Goal: Task Accomplishment & Management: Manage account settings

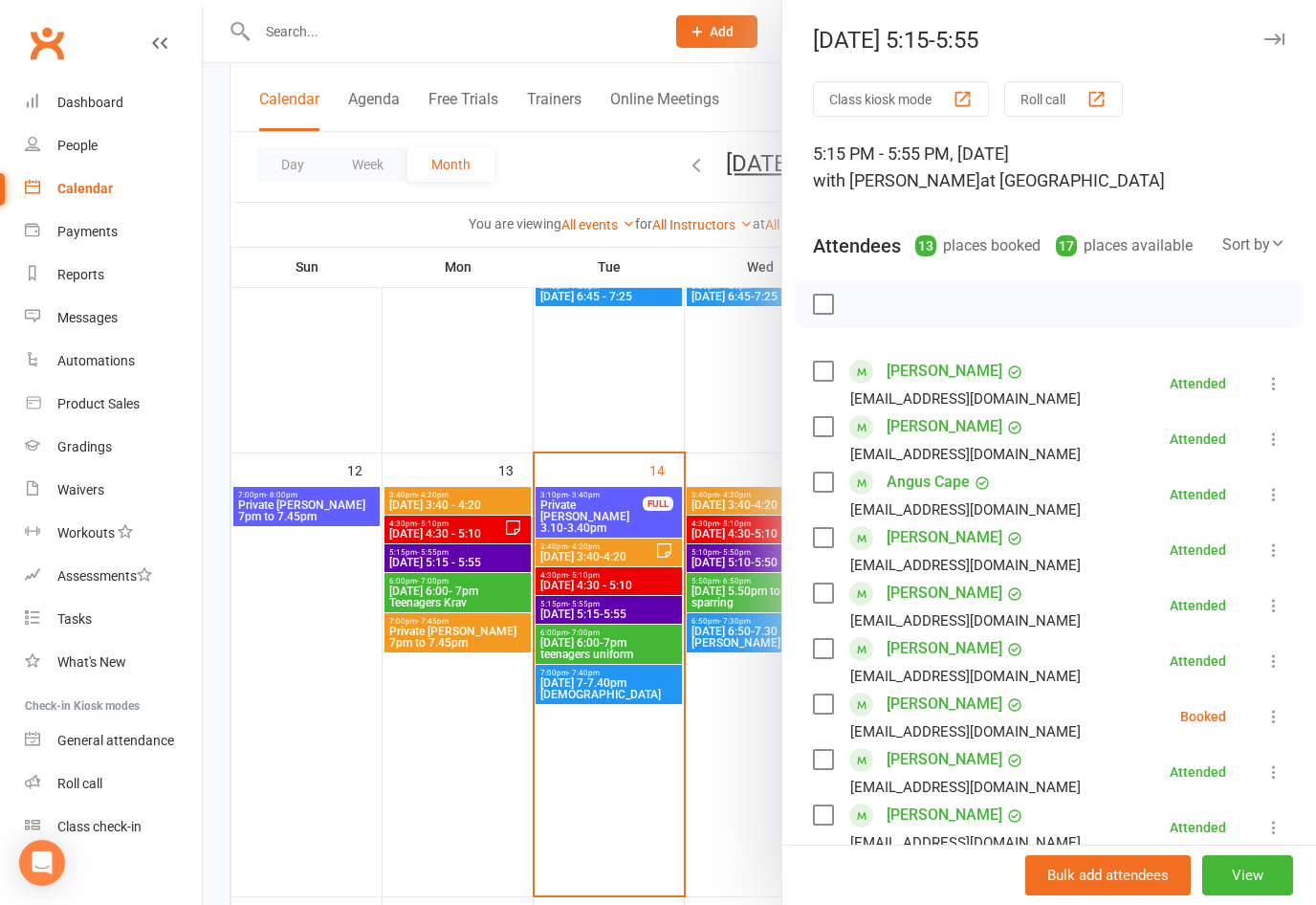
click at [1281, 37] on icon "button" at bounding box center [1275, 39] width 20 height 12
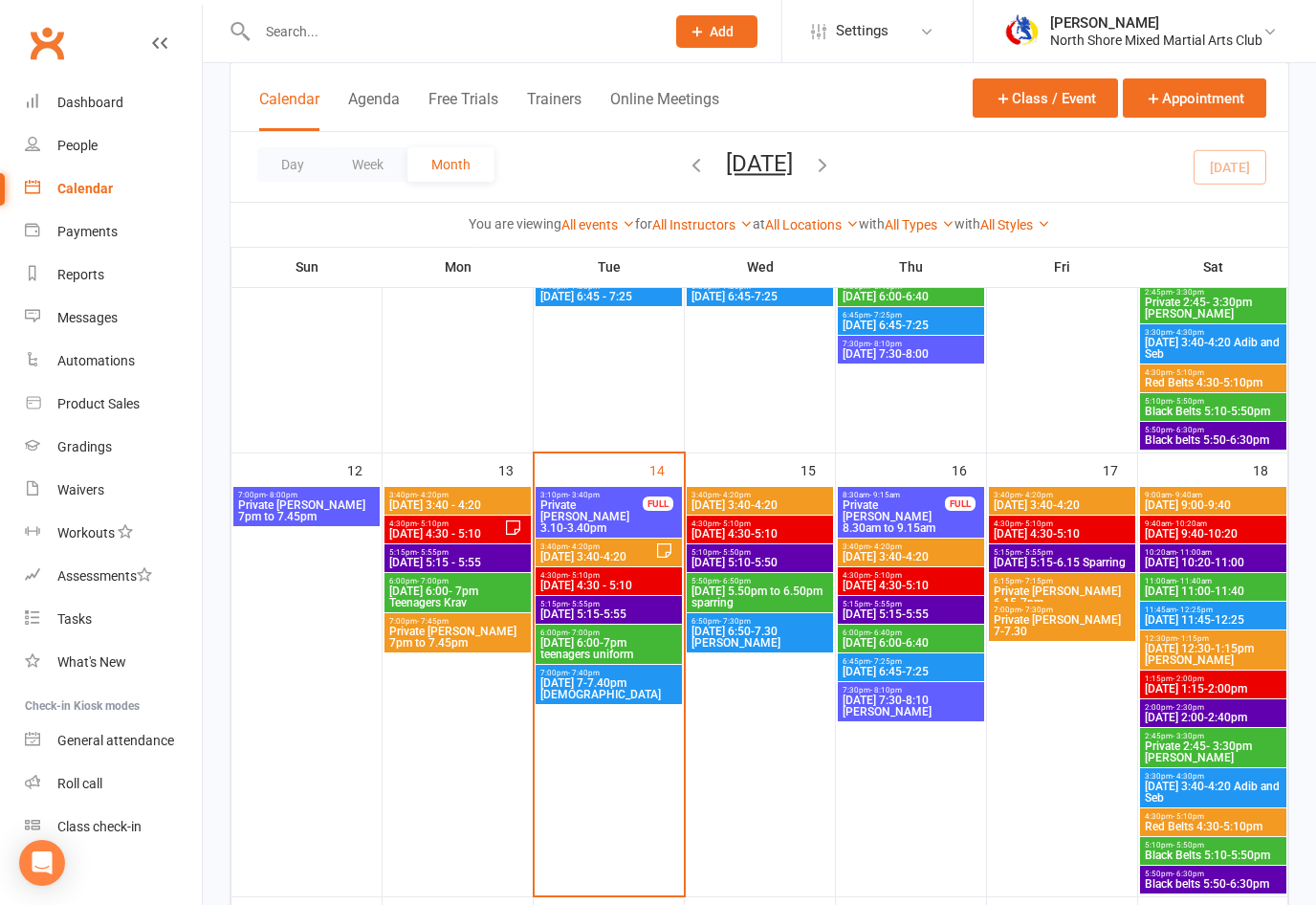
click at [641, 645] on span "[DATE] 6:00-7pm teenagers uniform" at bounding box center [609, 648] width 139 height 23
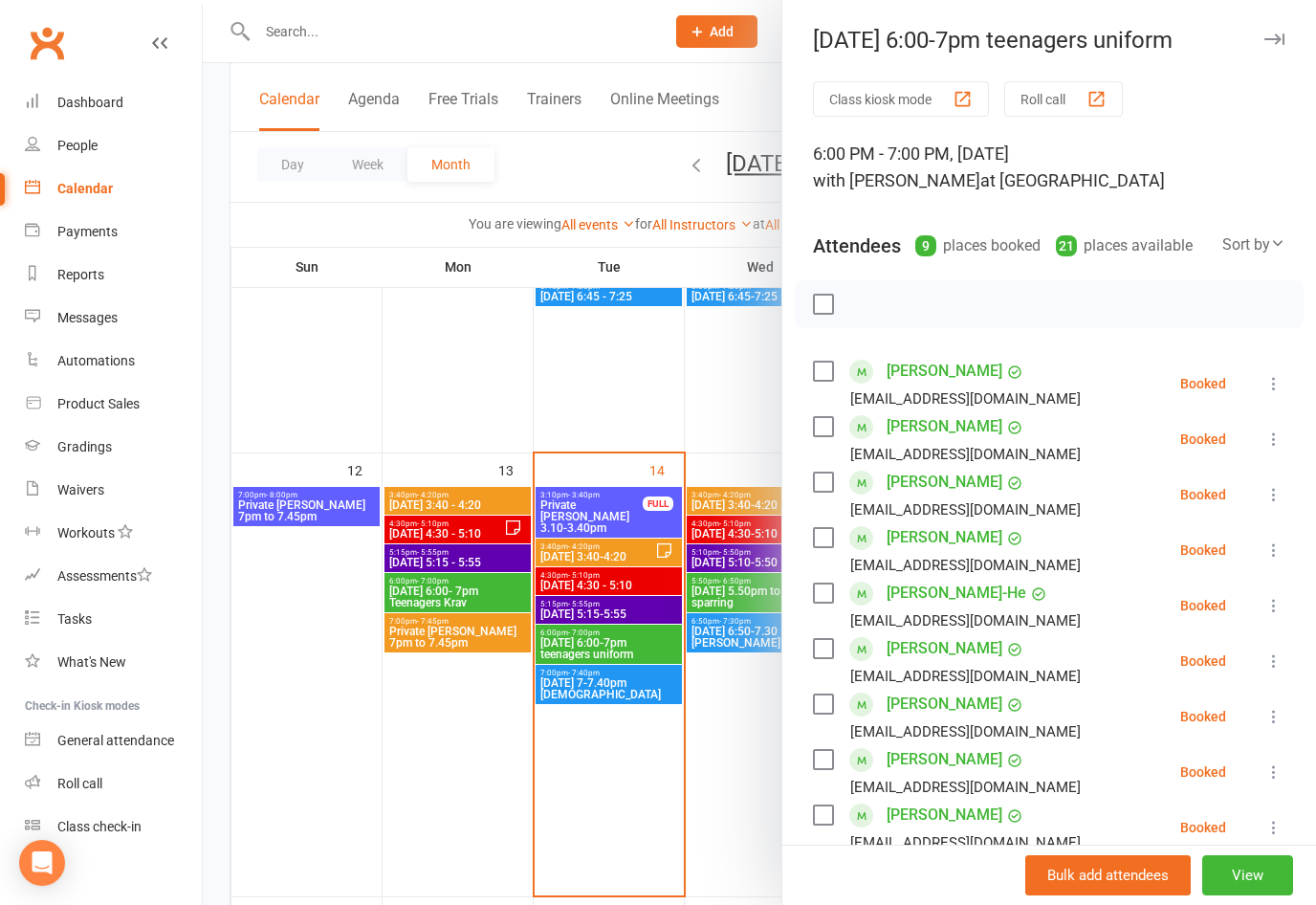
click at [1271, 382] on icon at bounding box center [1275, 384] width 19 height 19
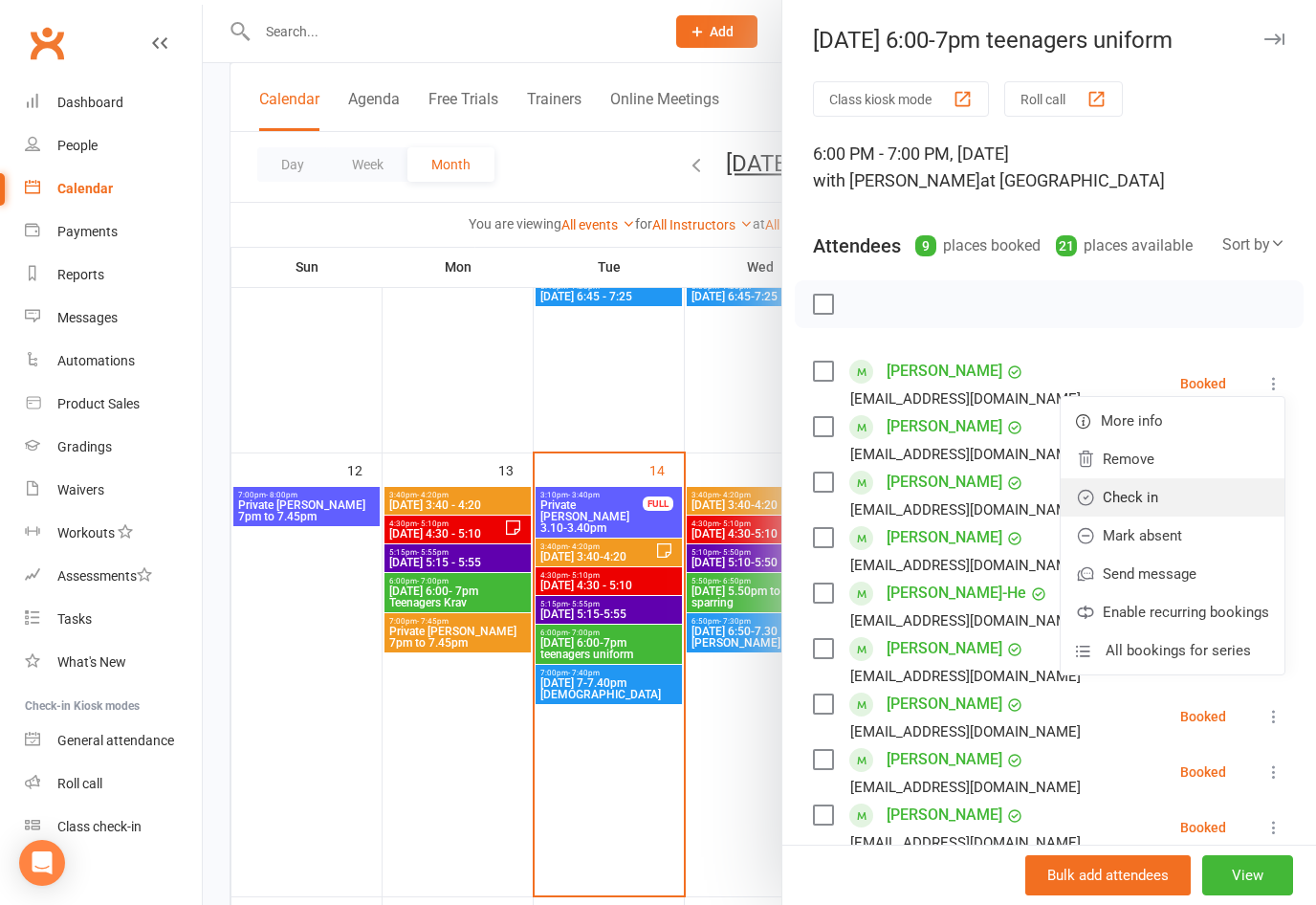
click at [1144, 494] on link "Check in" at bounding box center [1173, 497] width 224 height 38
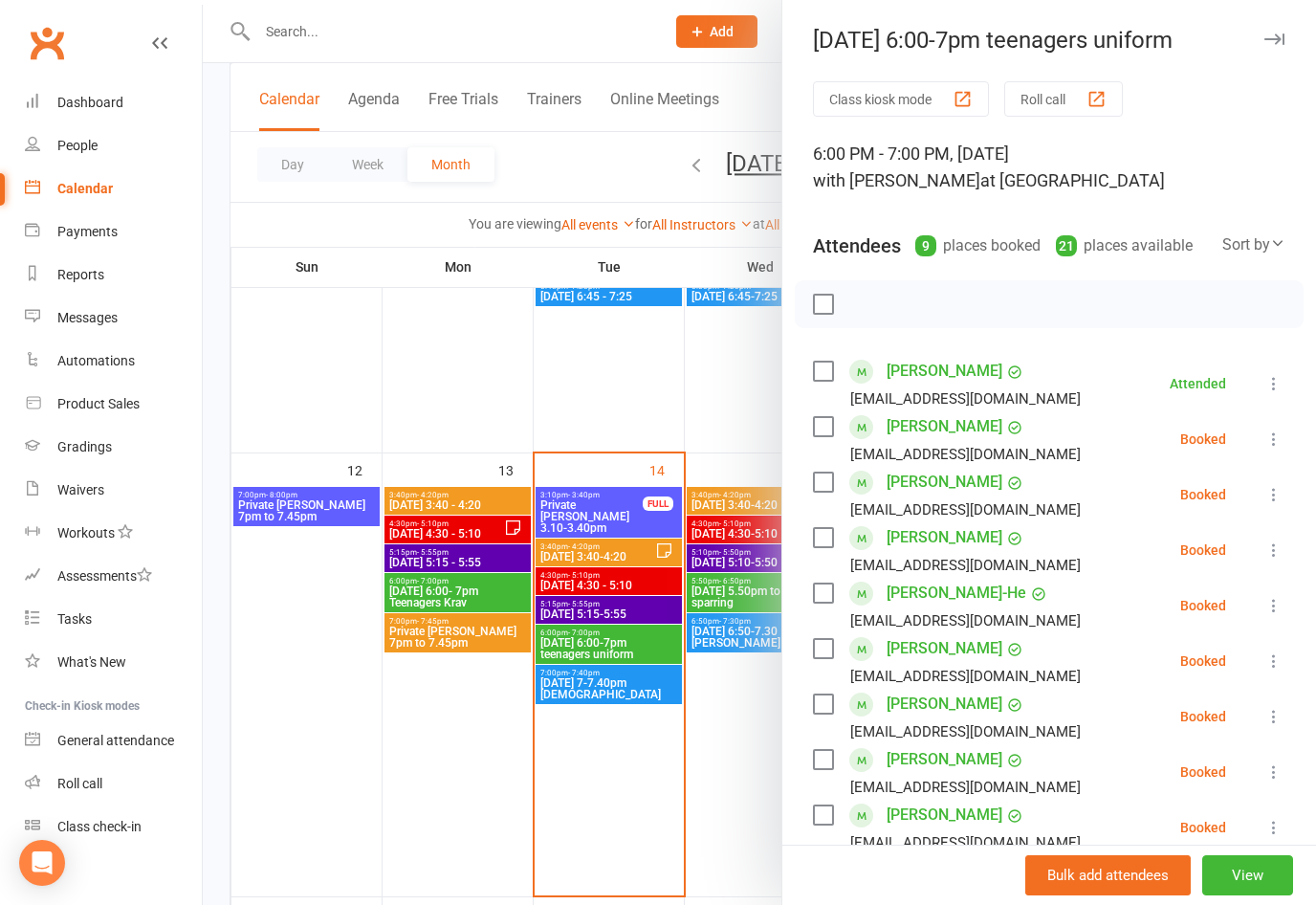
click at [1281, 438] on icon at bounding box center [1275, 440] width 19 height 19
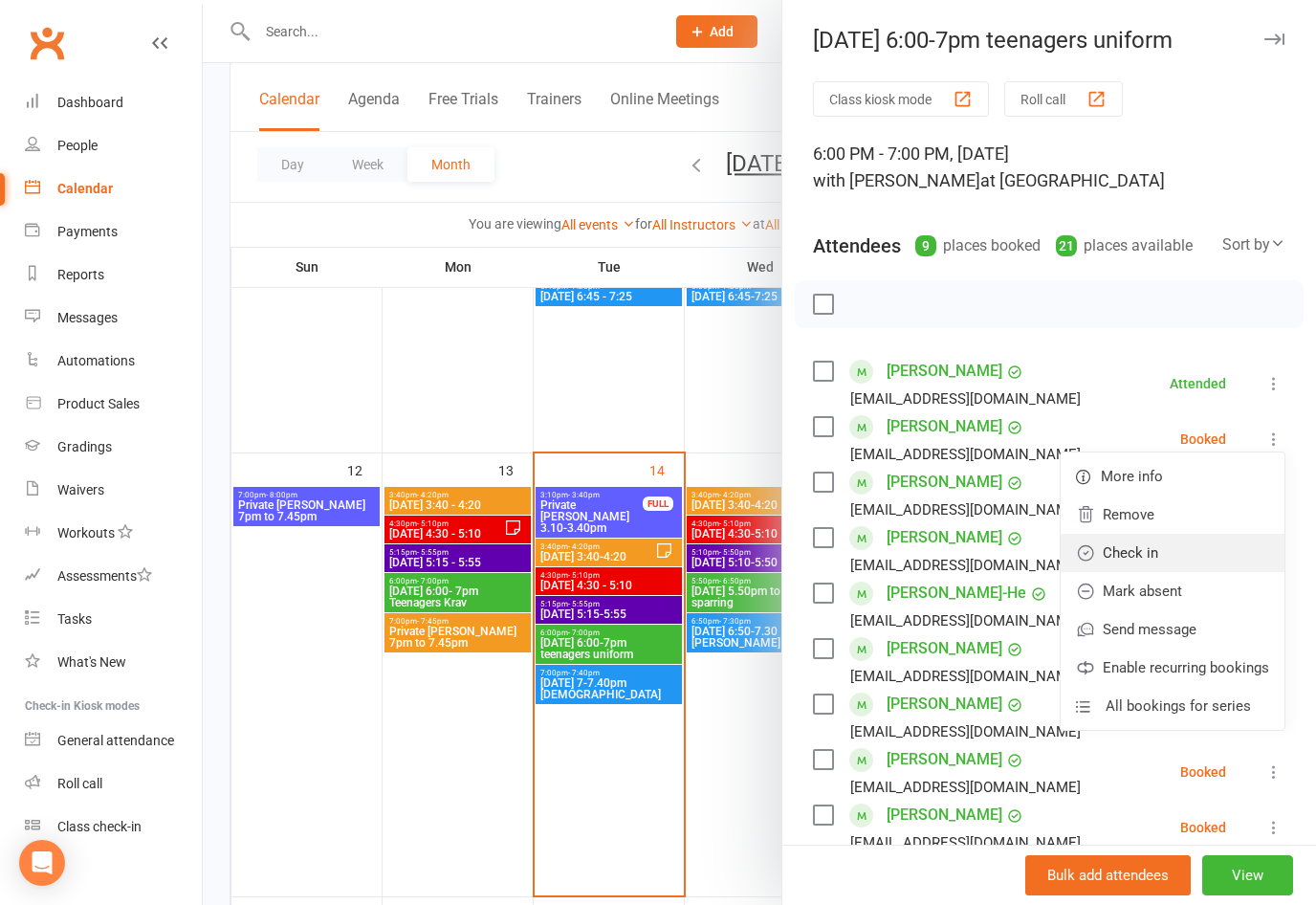
click at [1153, 546] on link "Check in" at bounding box center [1173, 553] width 224 height 38
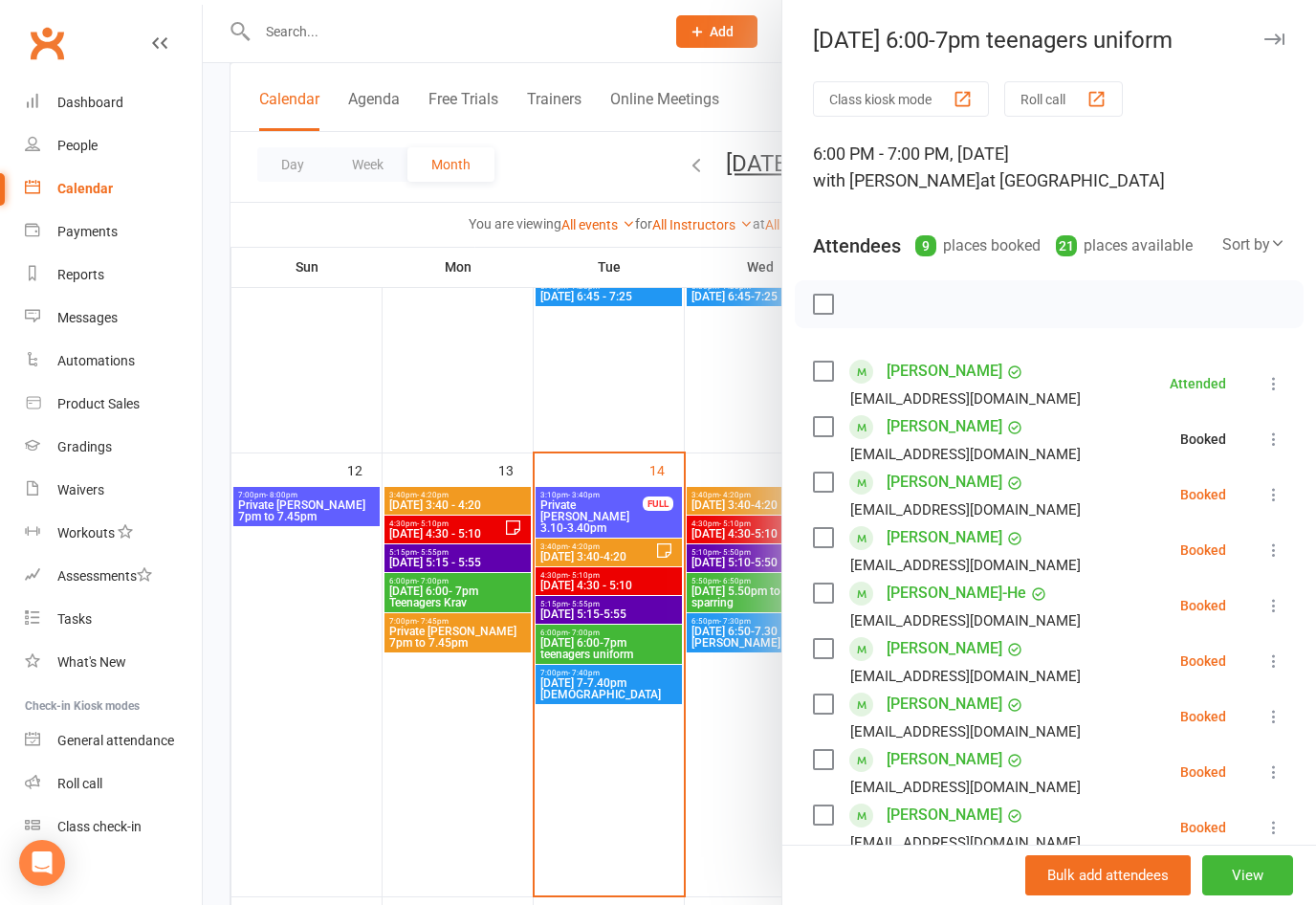
click at [1275, 494] on icon at bounding box center [1275, 494] width 19 height 19
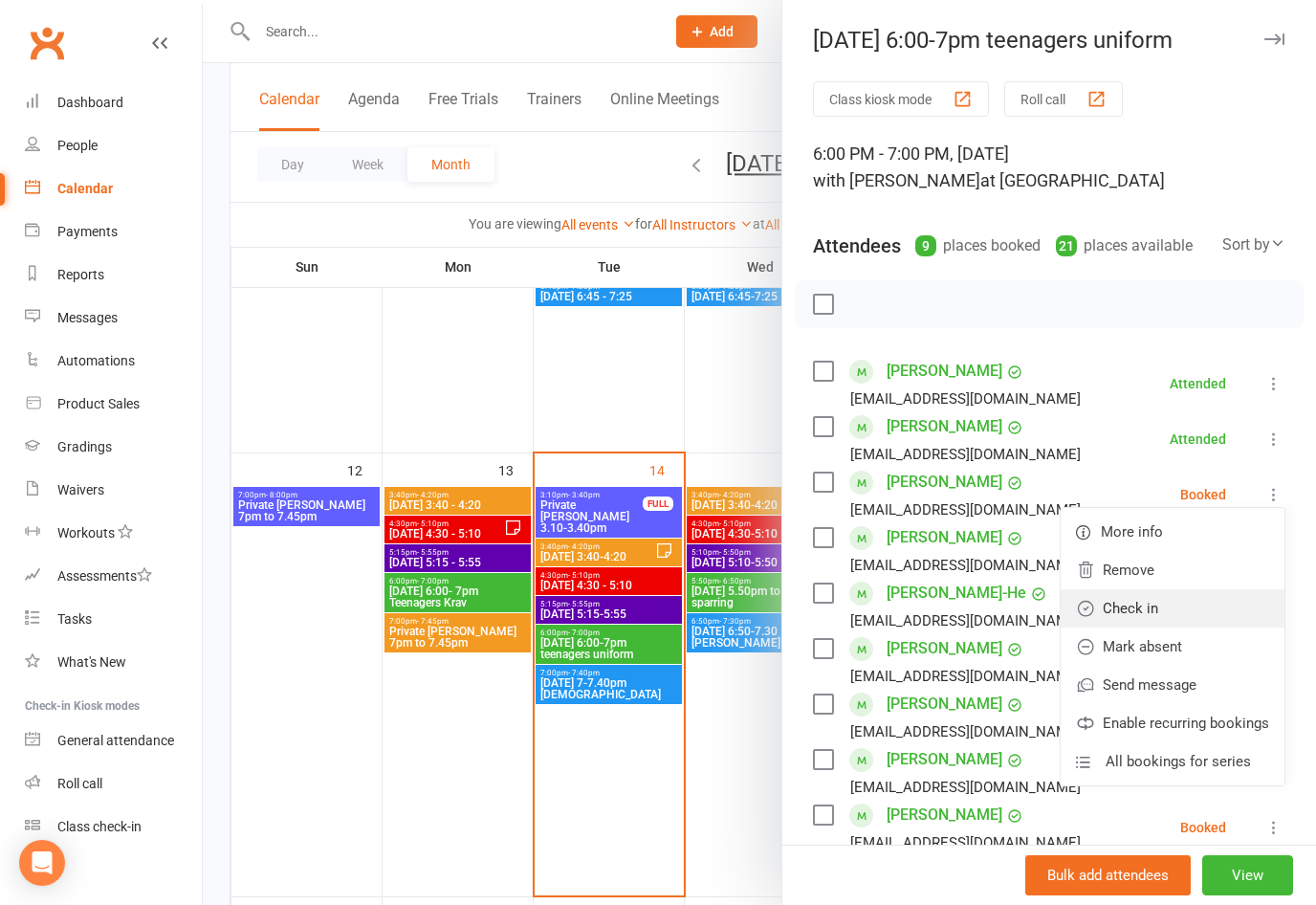
click at [1148, 607] on link "Check in" at bounding box center [1173, 609] width 224 height 38
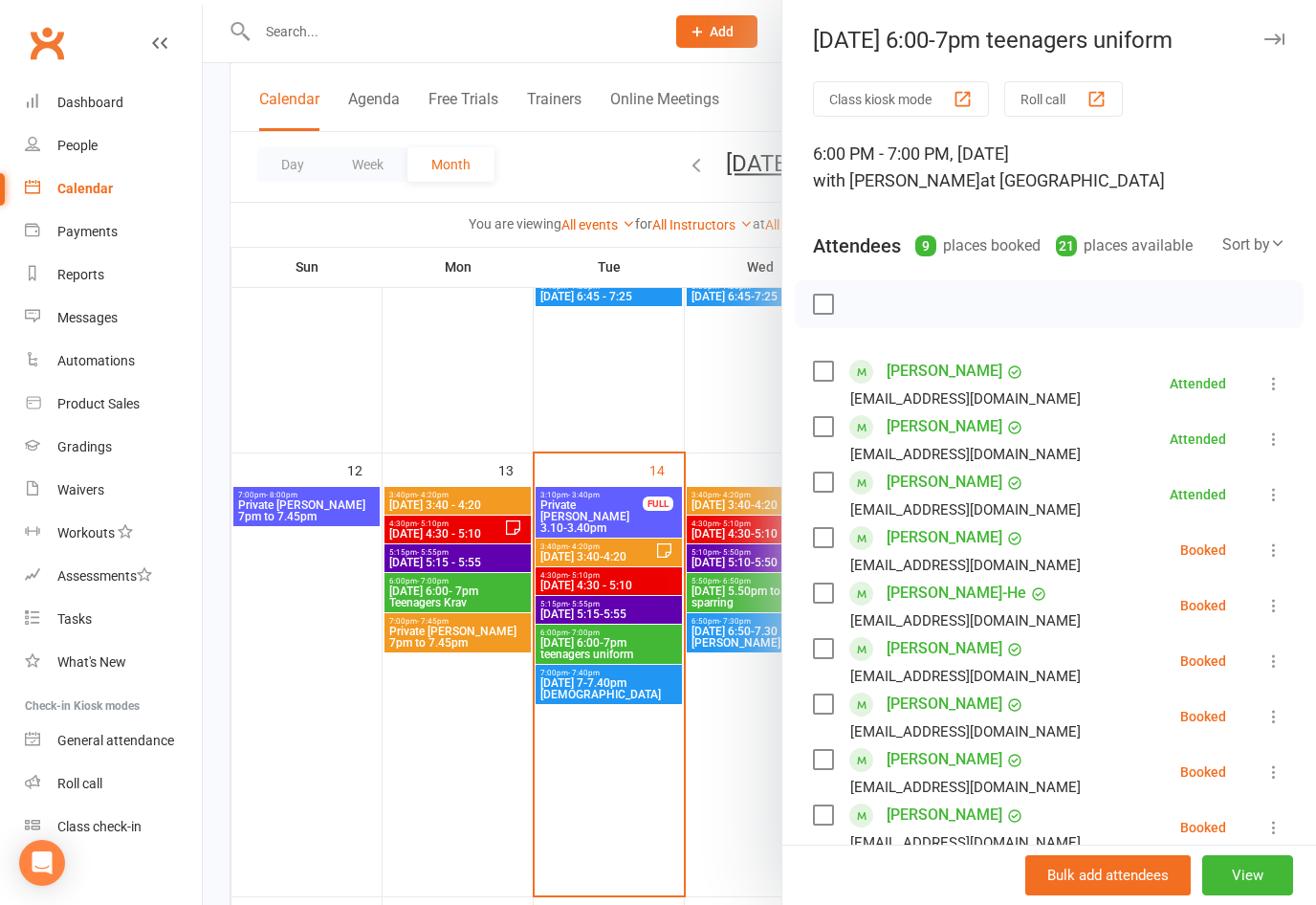
click at [1281, 495] on icon at bounding box center [1275, 494] width 19 height 19
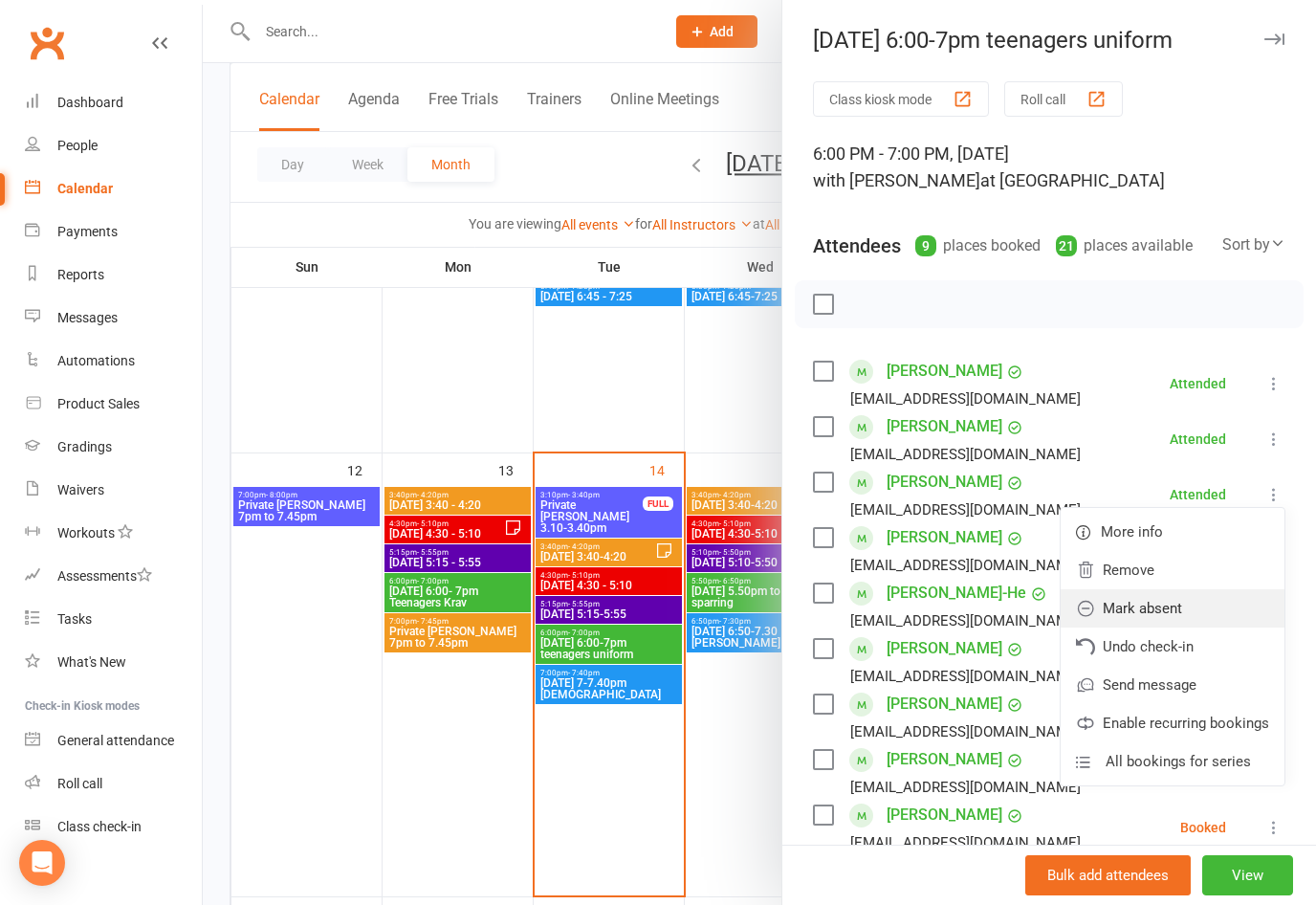
click at [1165, 603] on link "Mark absent" at bounding box center [1173, 609] width 224 height 38
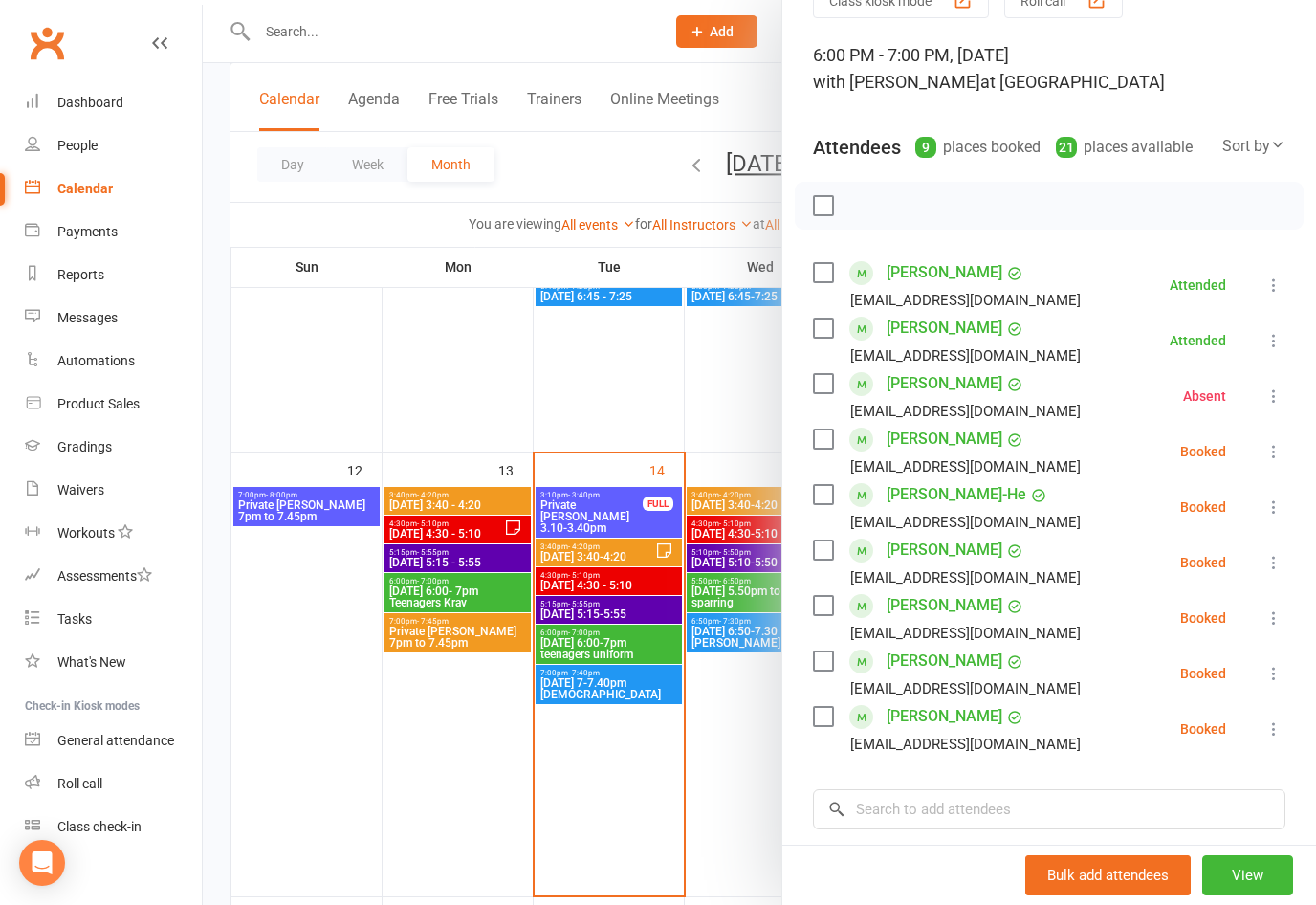
scroll to position [101, 0]
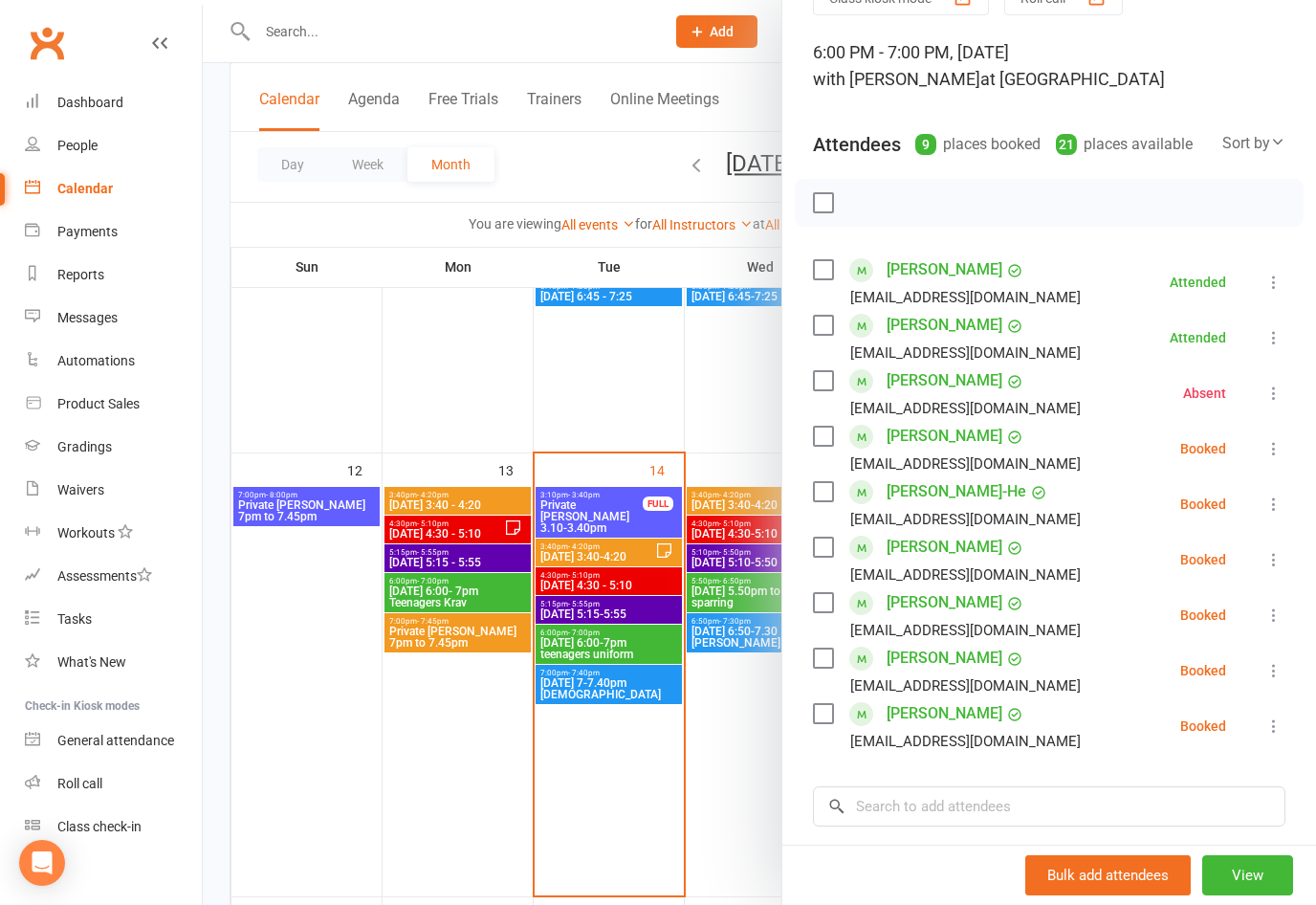
click at [1279, 501] on icon at bounding box center [1275, 504] width 19 height 19
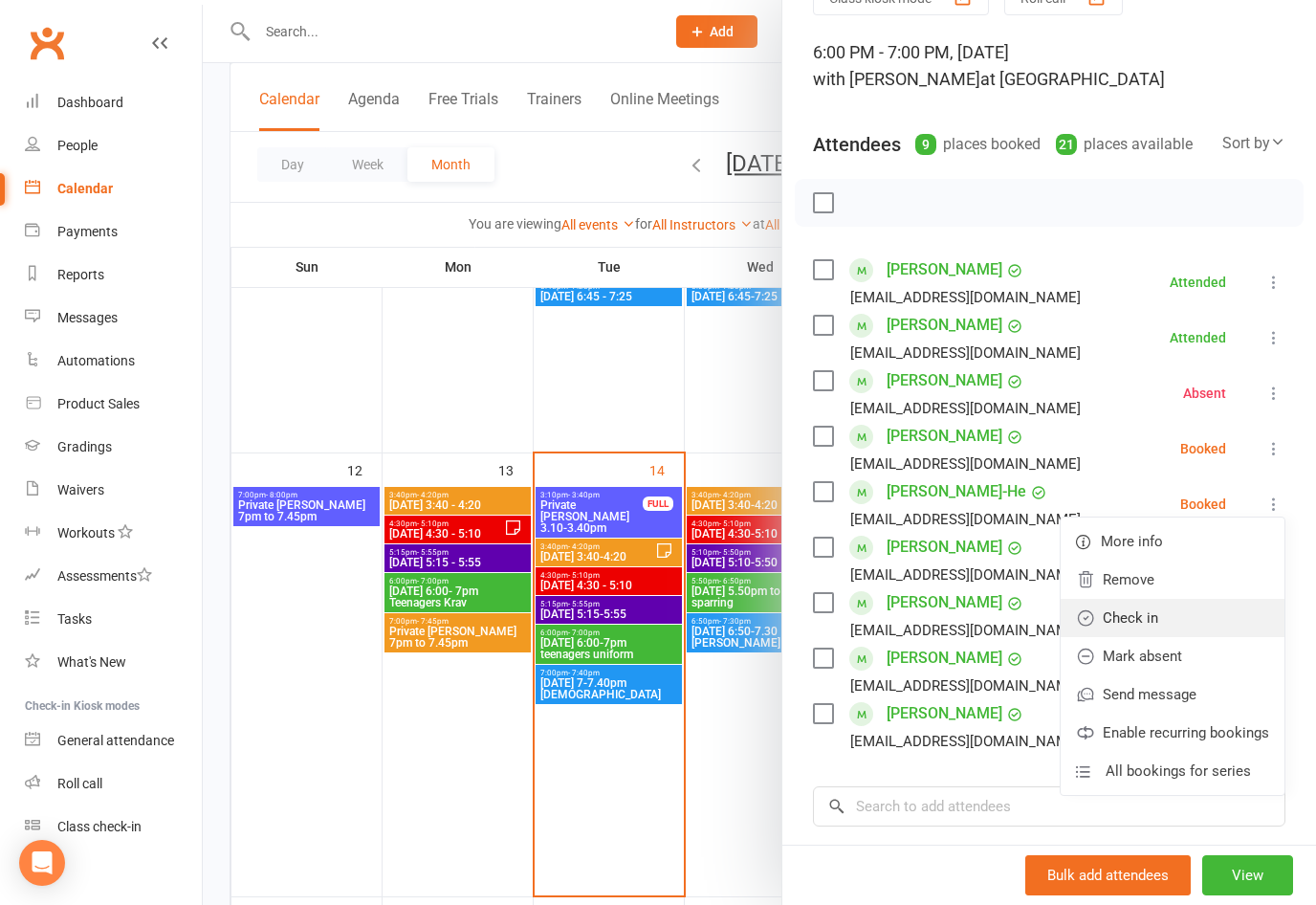
click at [1153, 611] on link "Check in" at bounding box center [1173, 618] width 224 height 38
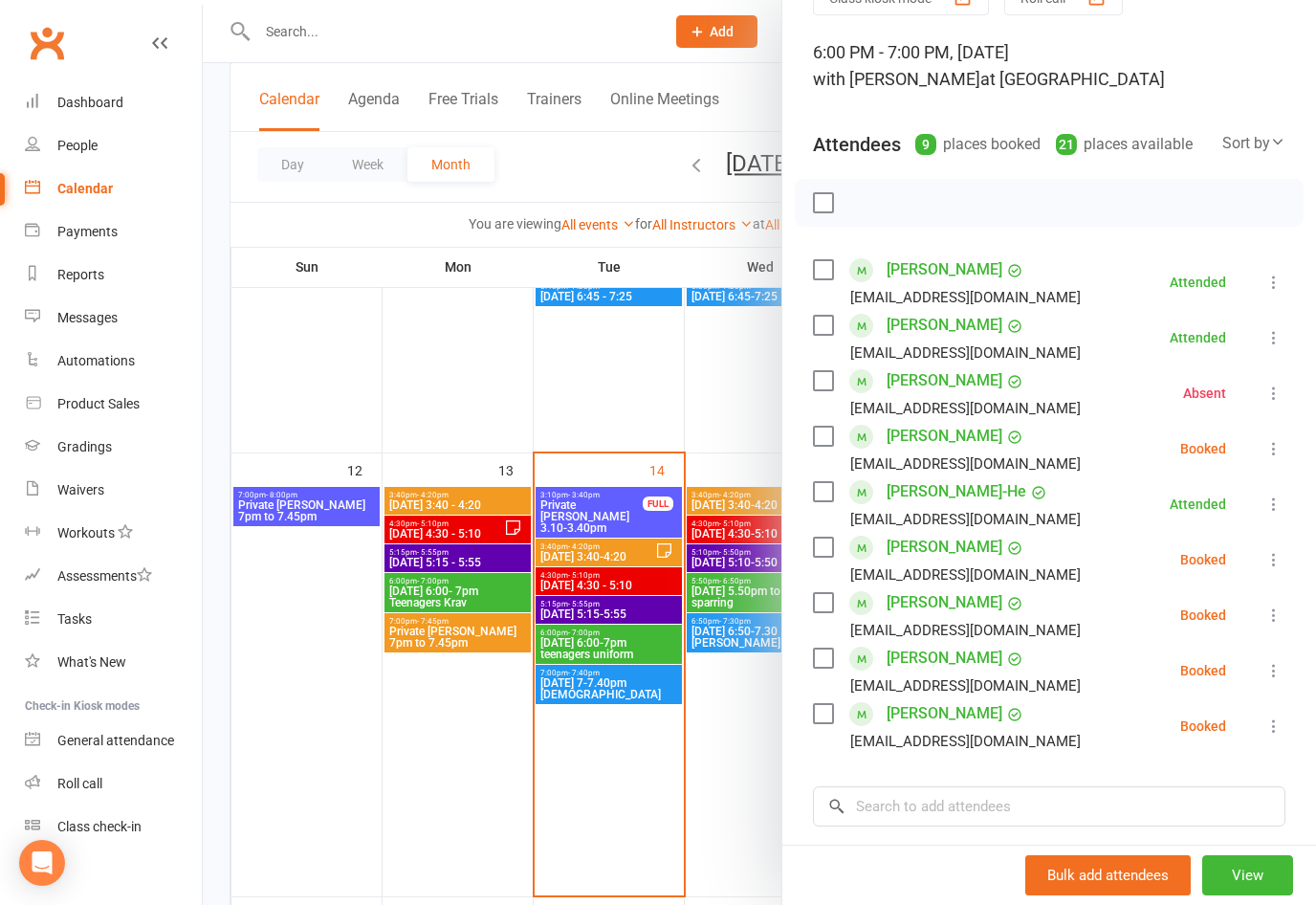
click at [1270, 671] on icon at bounding box center [1275, 670] width 19 height 19
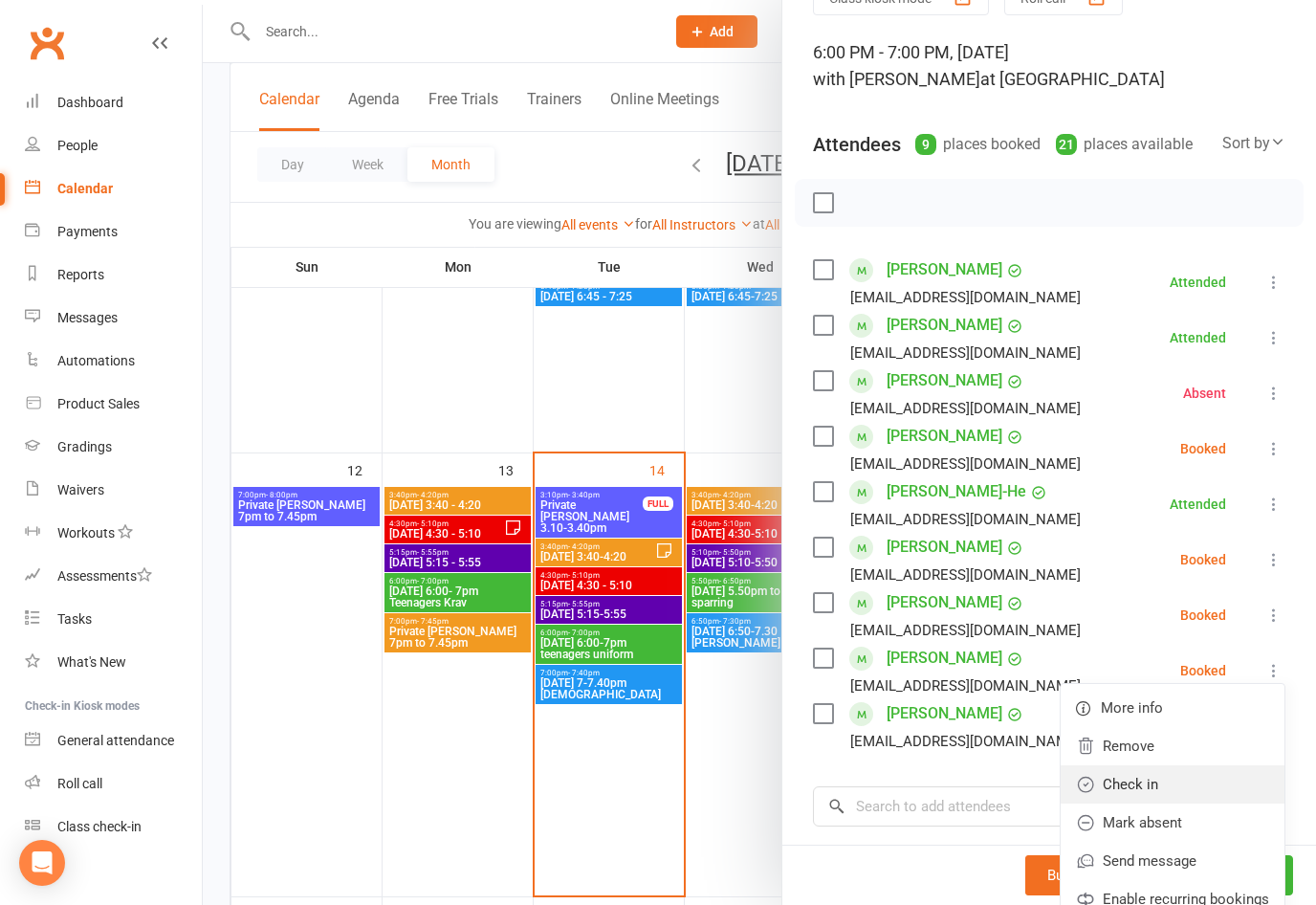
click at [1137, 781] on link "Check in" at bounding box center [1173, 785] width 224 height 38
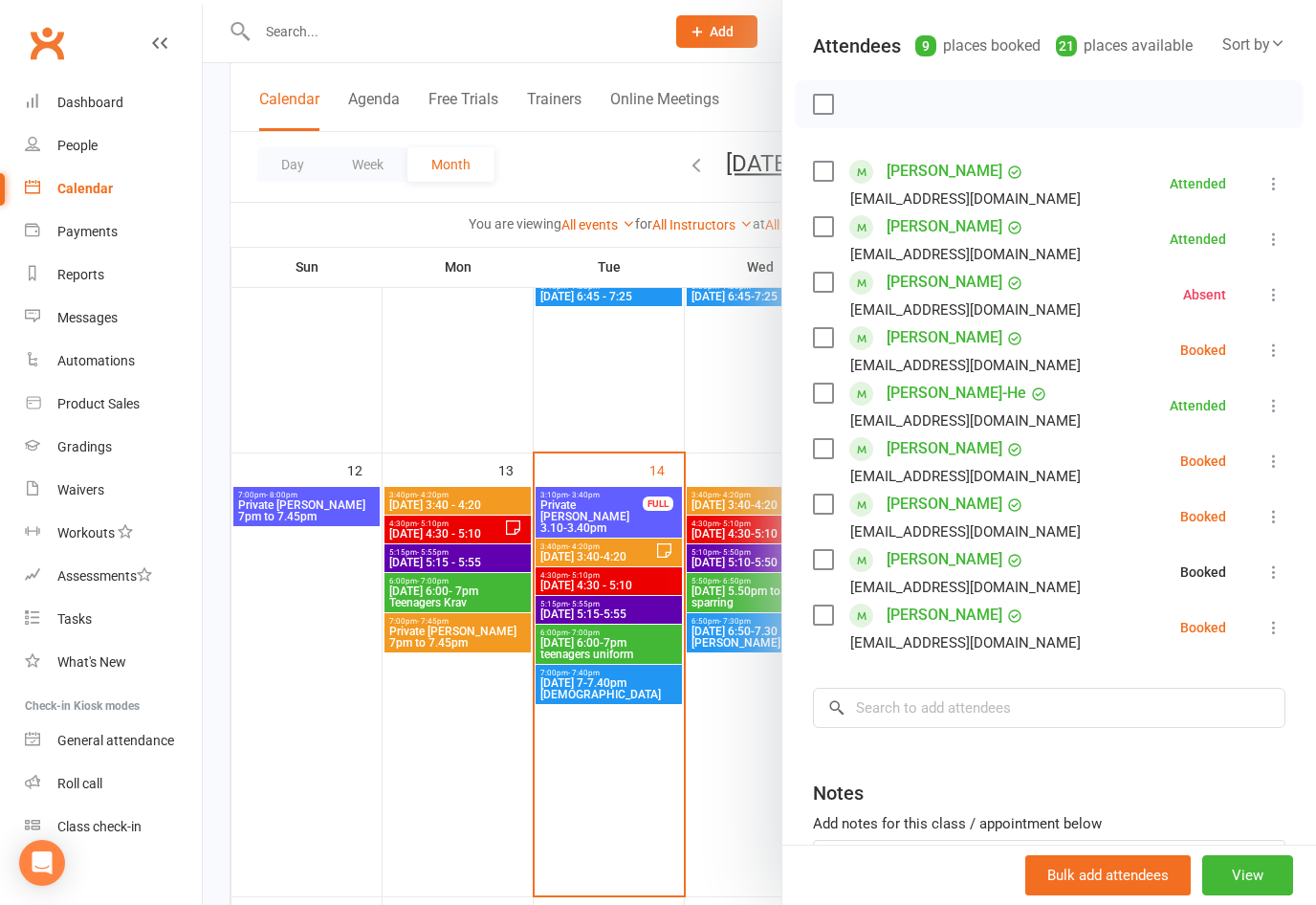
scroll to position [214, 0]
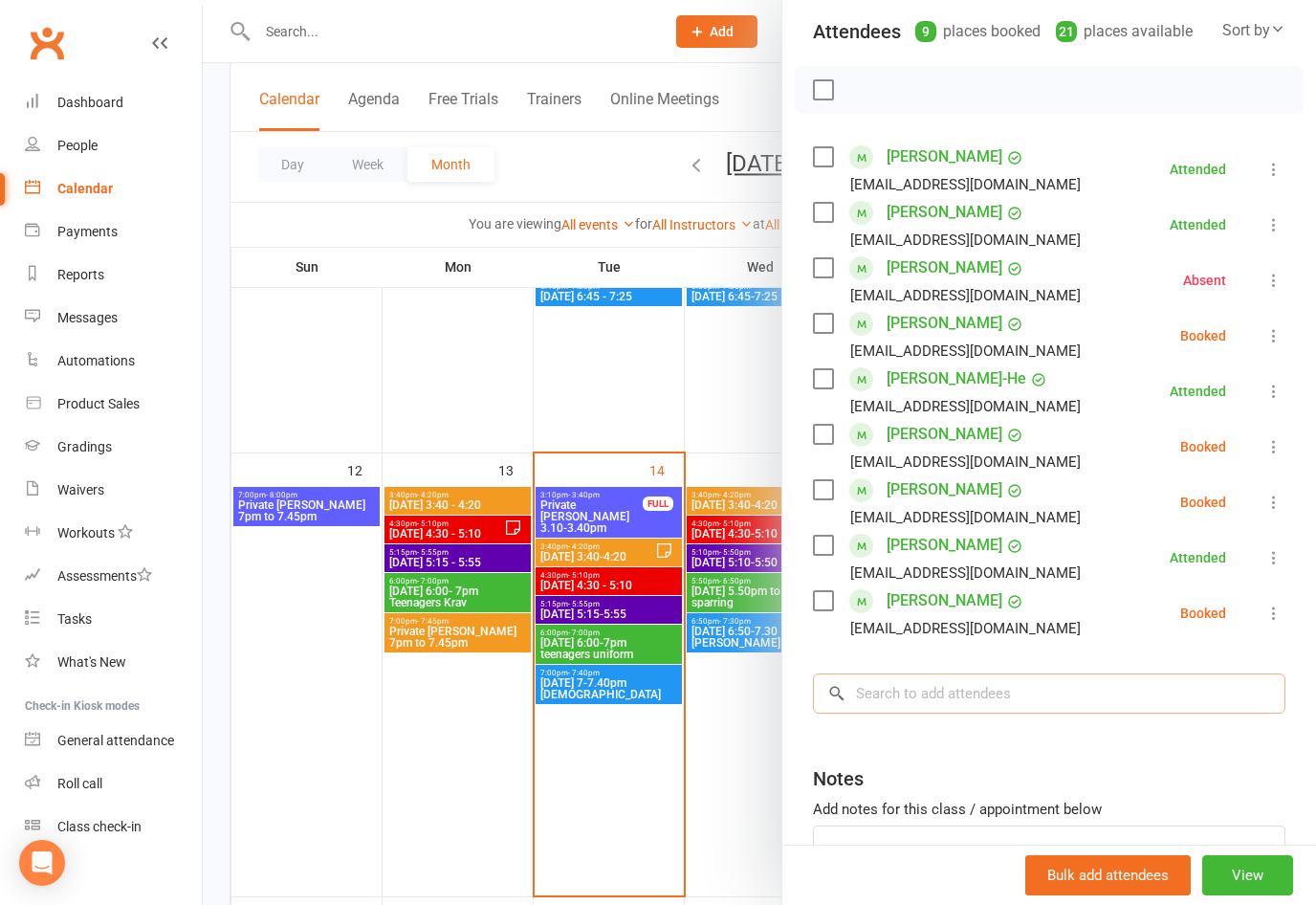
click at [1129, 689] on input "search" at bounding box center [1049, 693] width 472 height 40
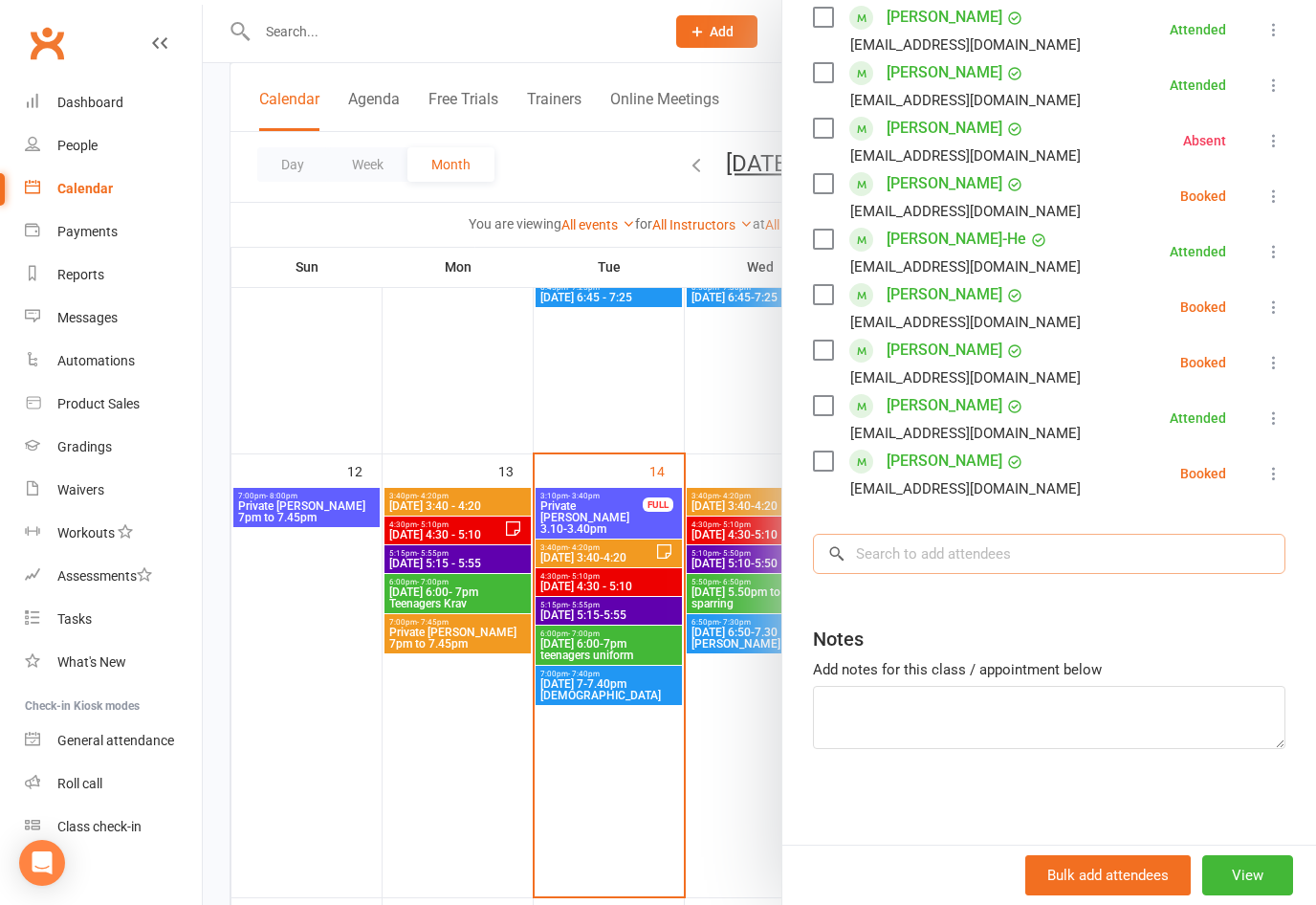
scroll to position [354, 0]
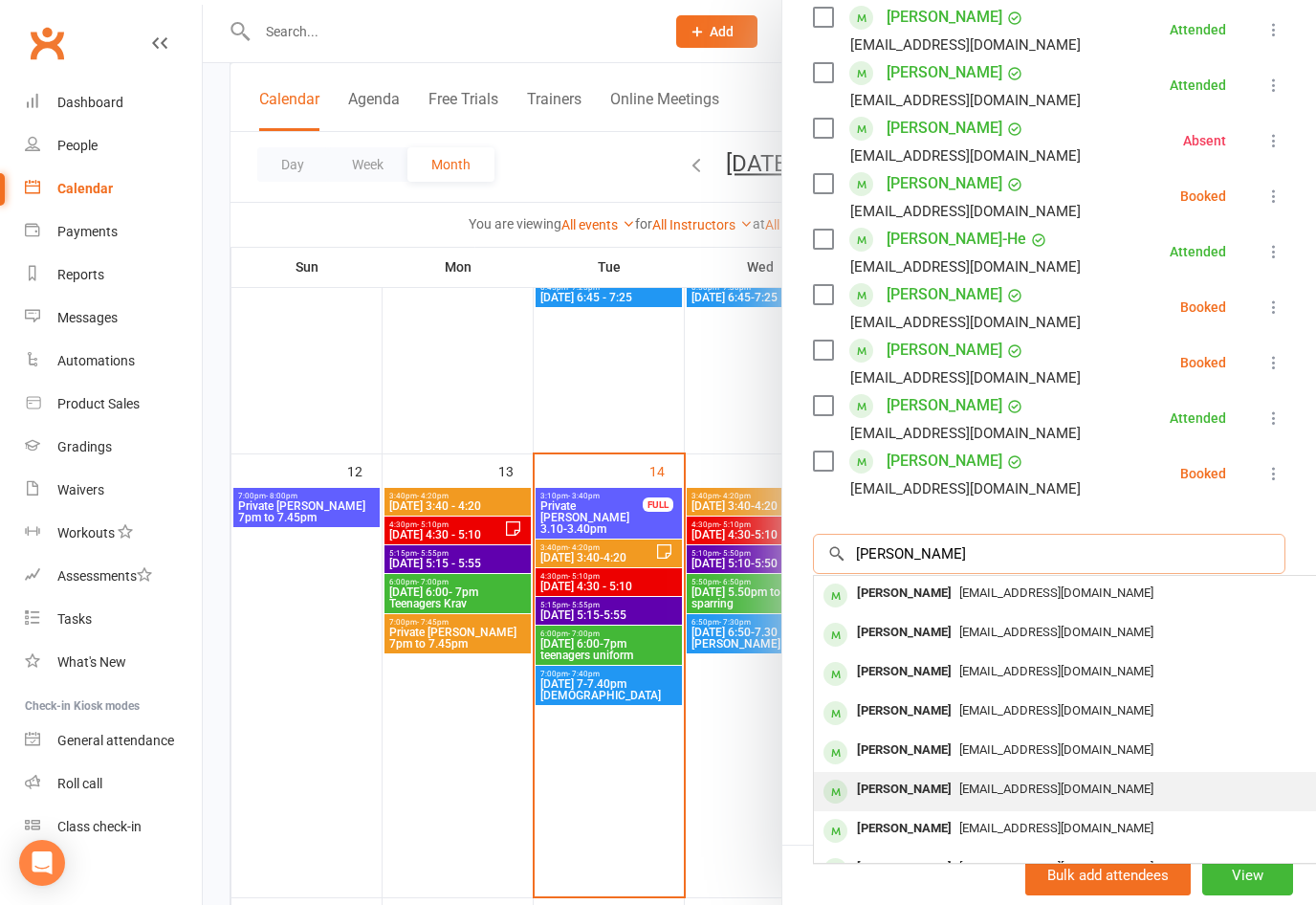
type input "[PERSON_NAME]"
click at [1065, 785] on span "[EMAIL_ADDRESS][DOMAIN_NAME]" at bounding box center [1056, 788] width 194 height 14
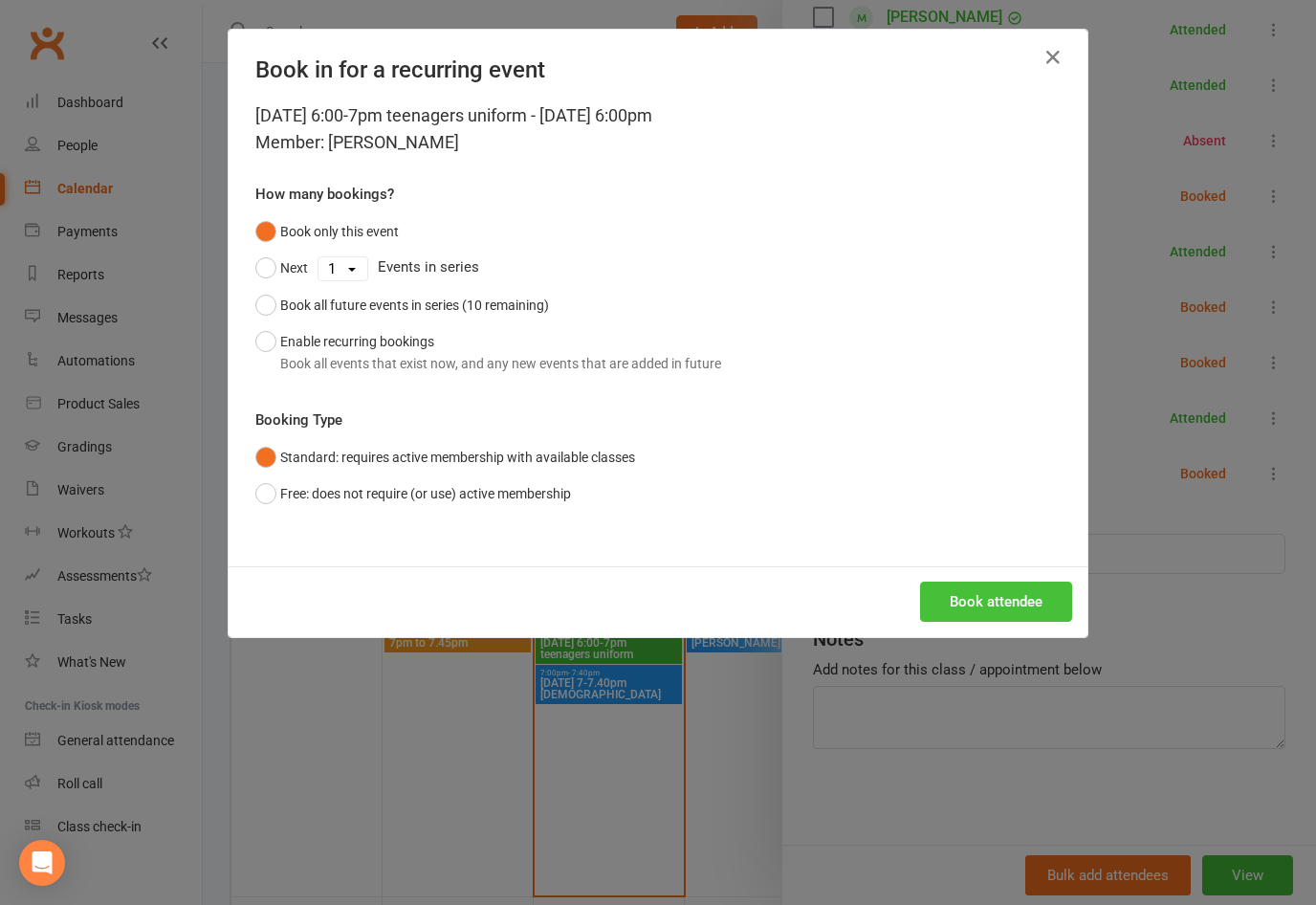
click at [1030, 589] on button "Book attendee" at bounding box center [997, 602] width 152 height 40
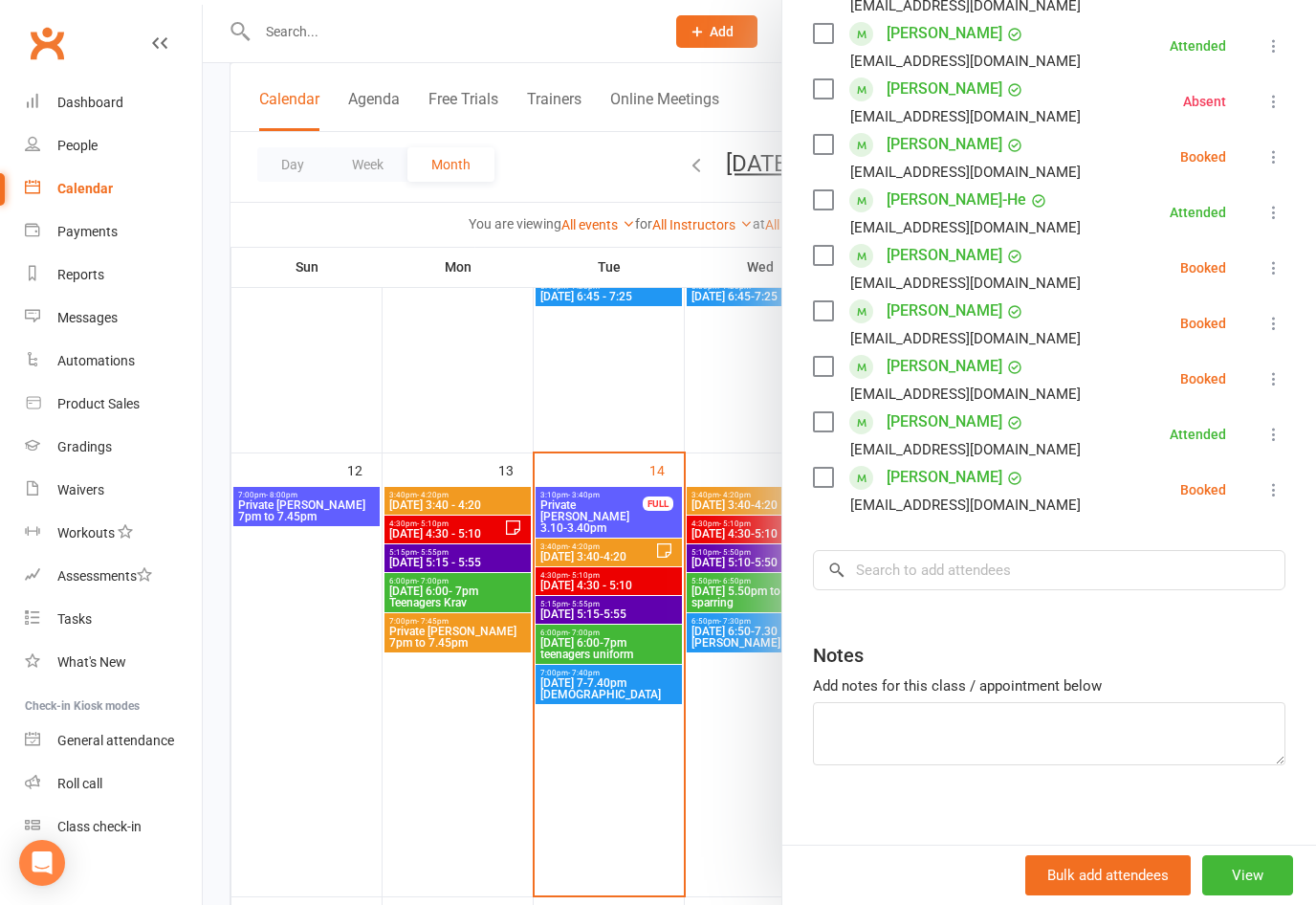
scroll to position [386, 0]
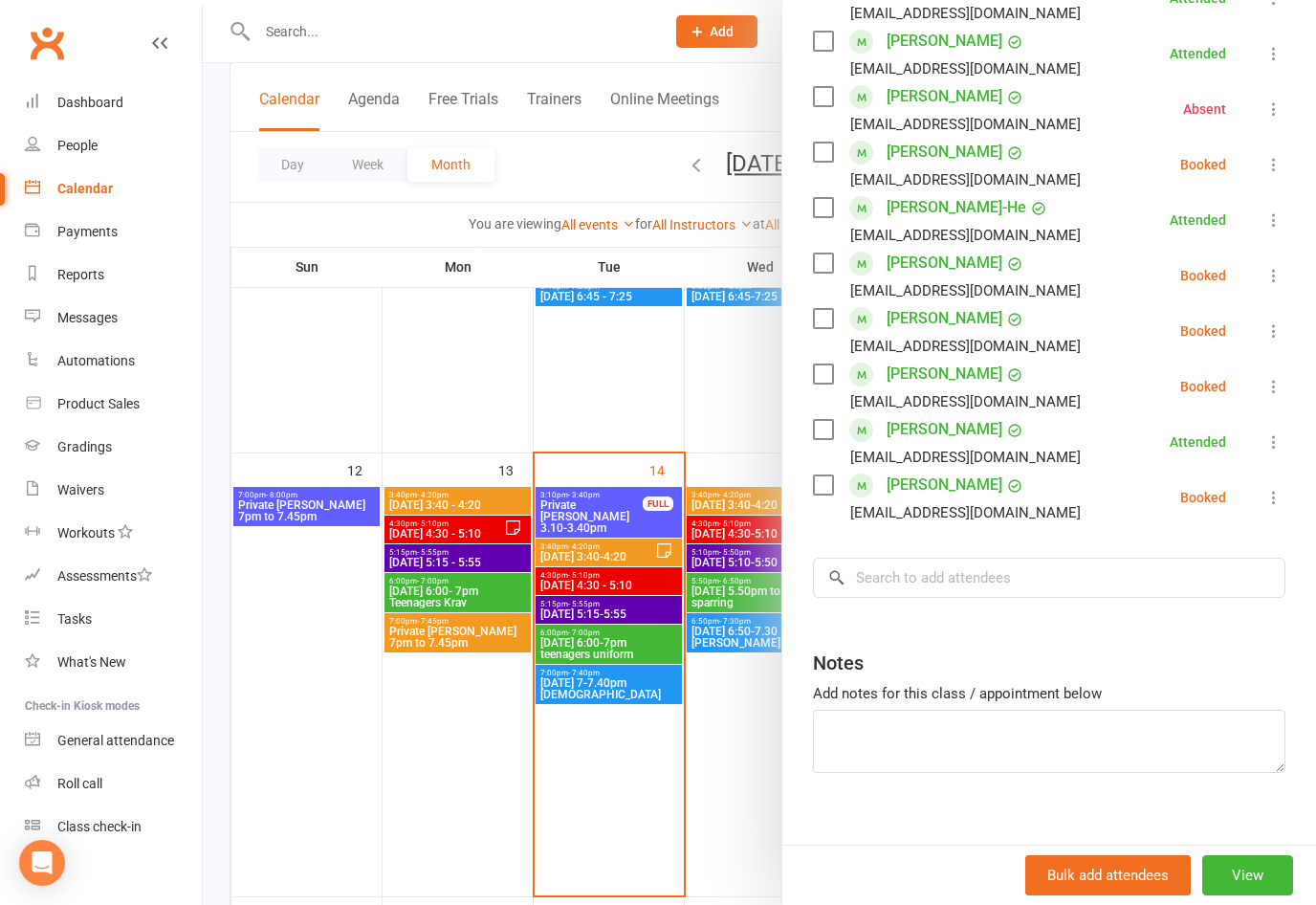
click at [1277, 269] on icon at bounding box center [1275, 275] width 19 height 19
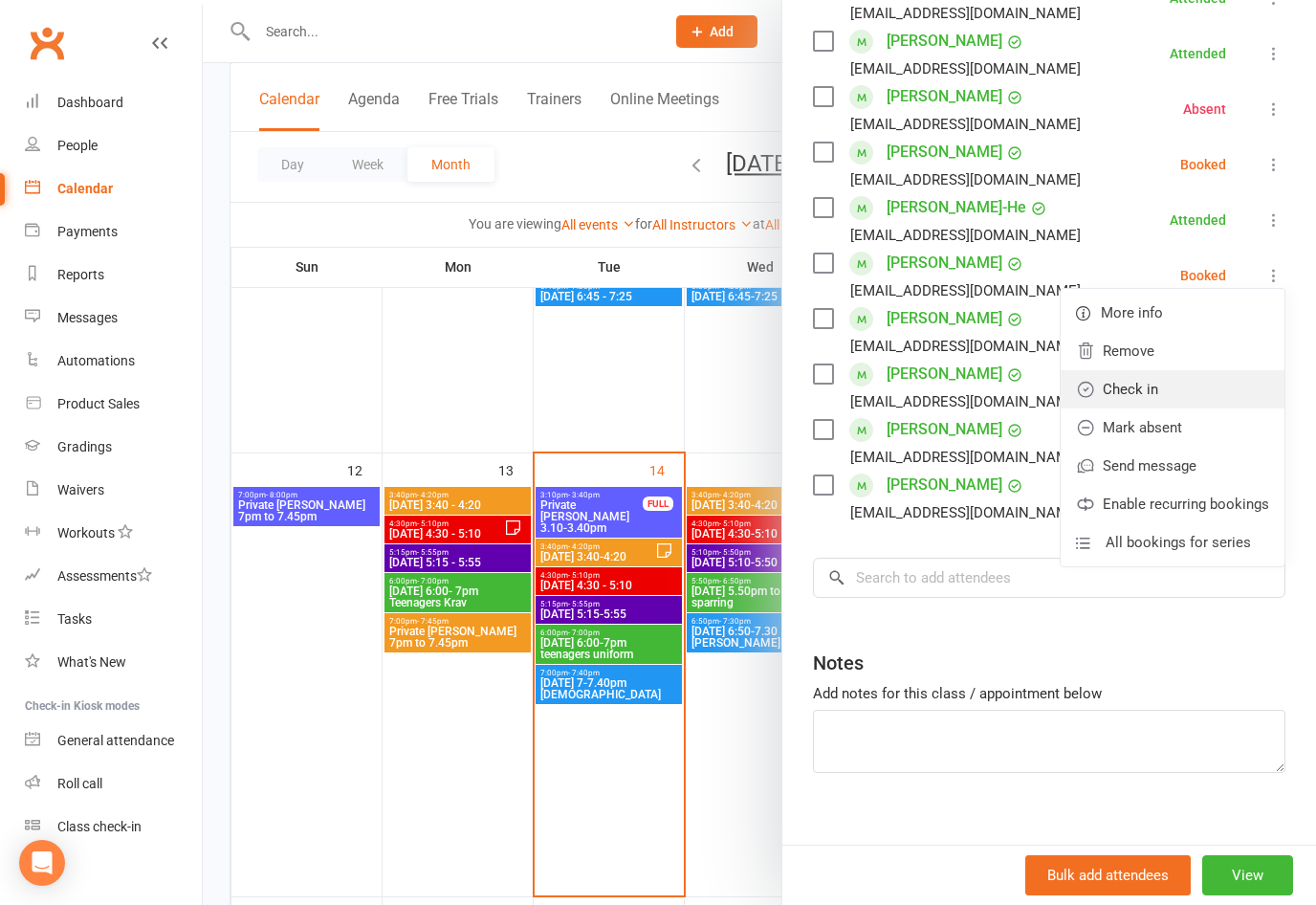
click at [1150, 392] on link "Check in" at bounding box center [1173, 390] width 224 height 38
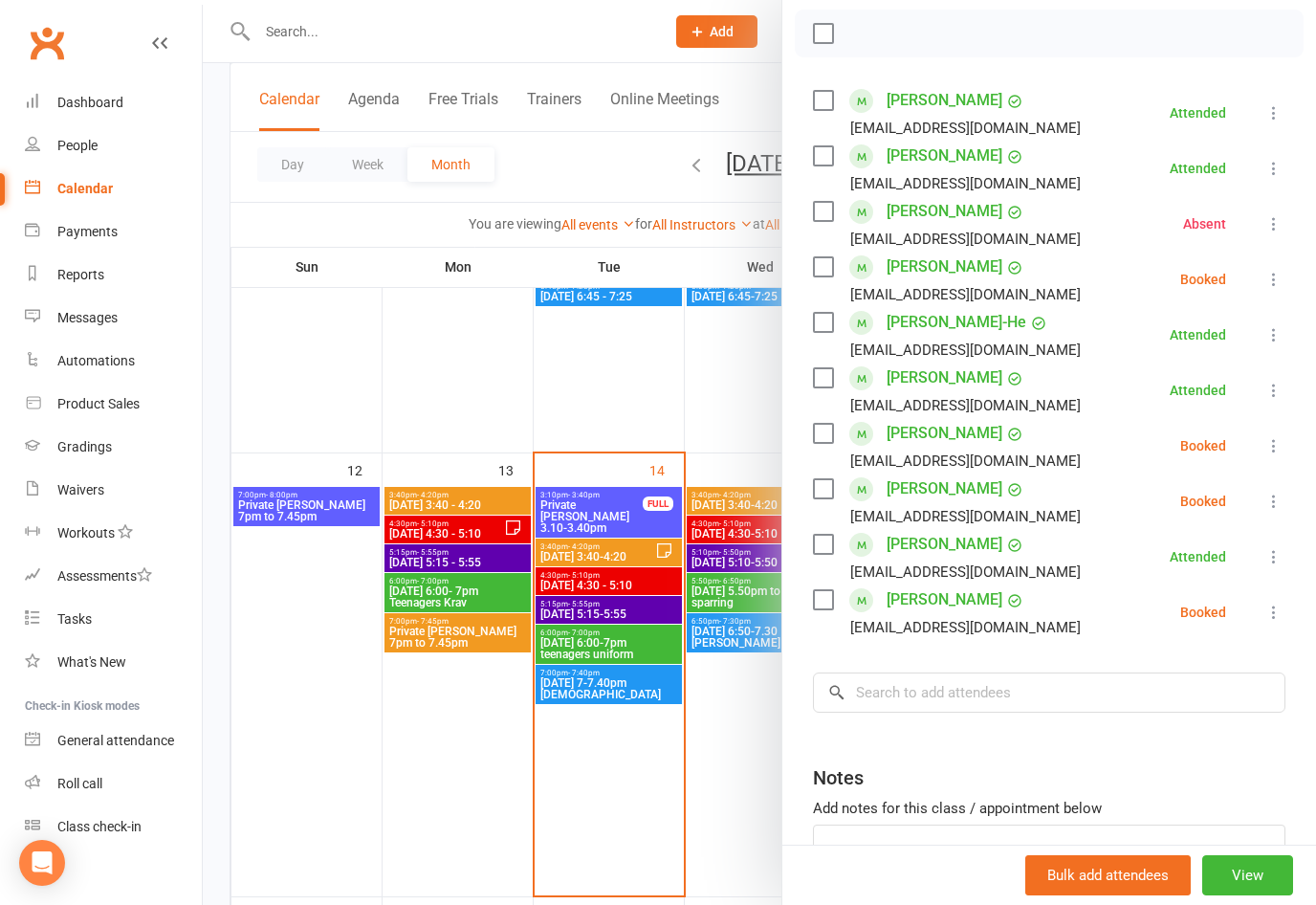
scroll to position [269, 0]
click at [1258, 501] on li "[PERSON_NAME] [EMAIL_ADDRESS][DOMAIN_NAME] Booked More info Remove Check in Mar…" at bounding box center [1049, 502] width 472 height 56
click at [1269, 502] on icon at bounding box center [1275, 502] width 19 height 19
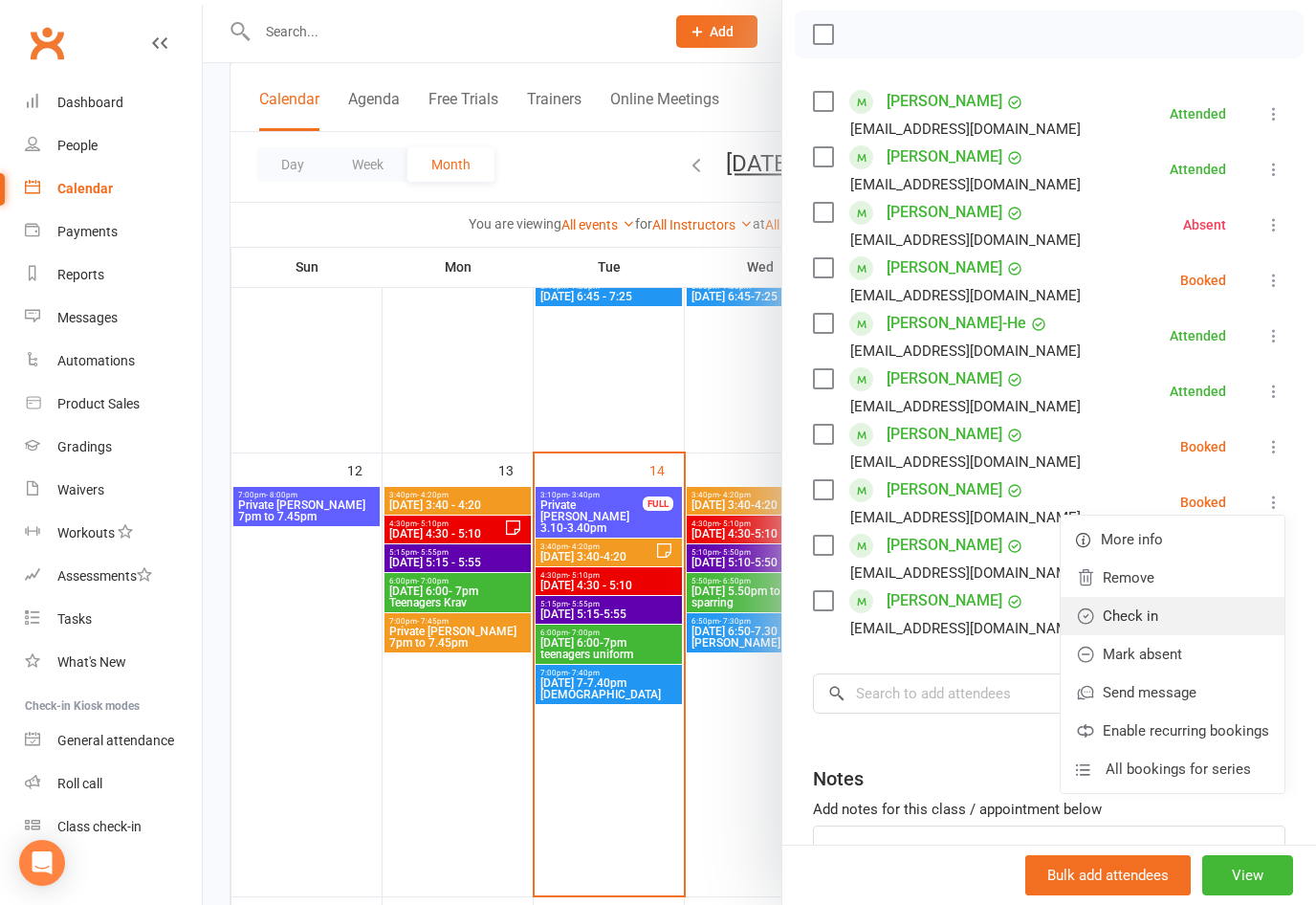
click at [1152, 619] on link "Check in" at bounding box center [1173, 616] width 224 height 38
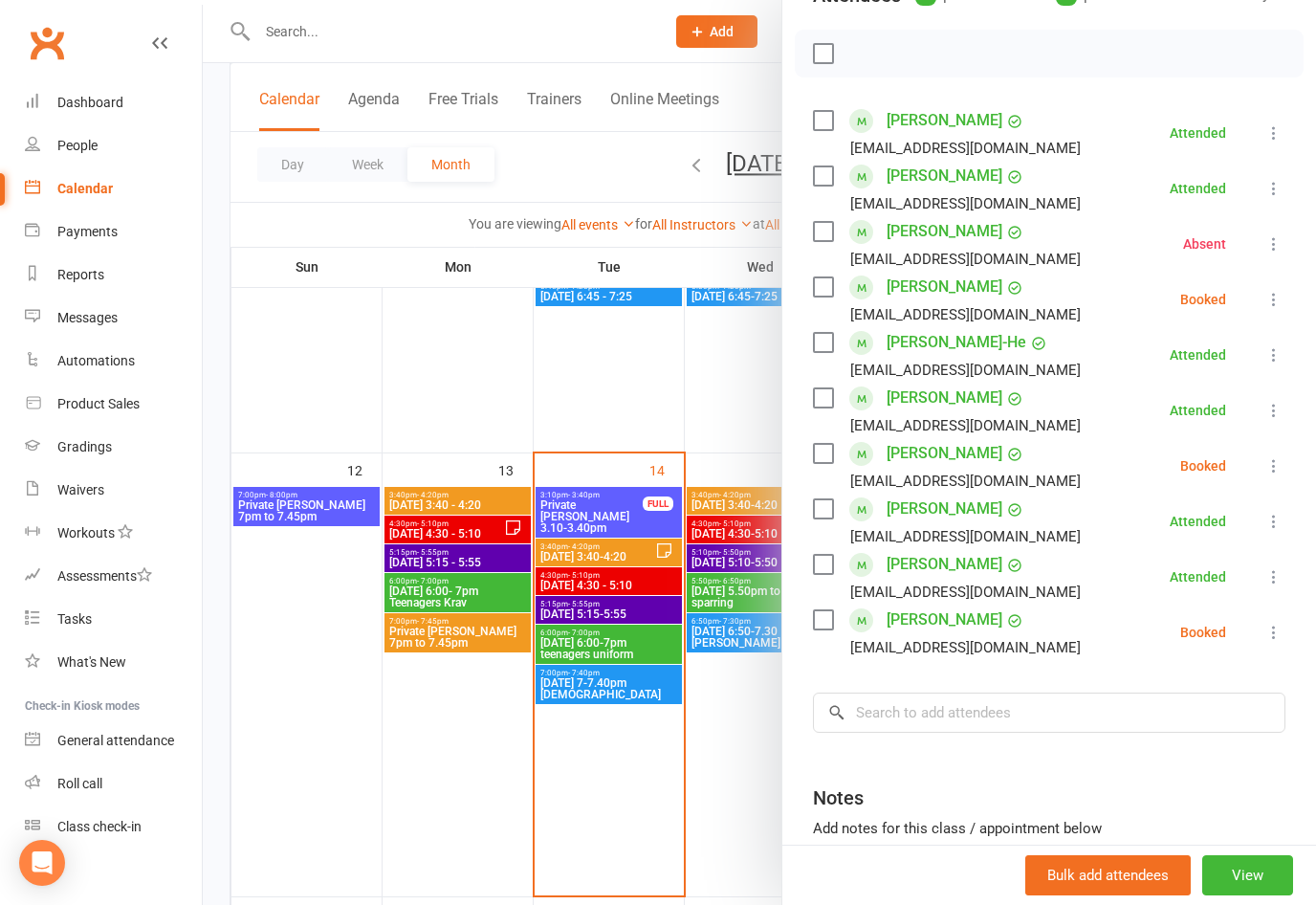
scroll to position [253, 0]
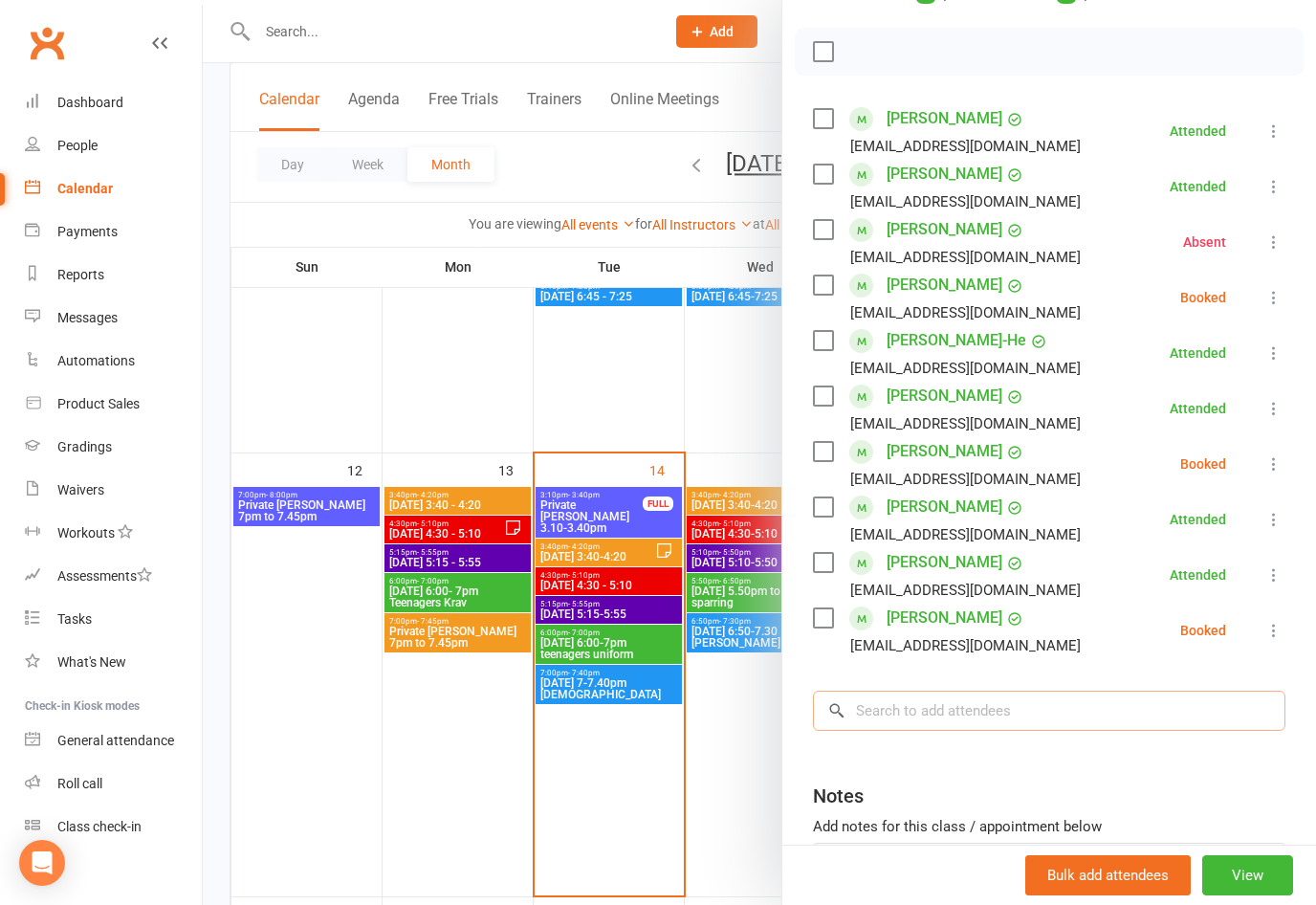
click at [1136, 696] on input "search" at bounding box center [1049, 711] width 472 height 40
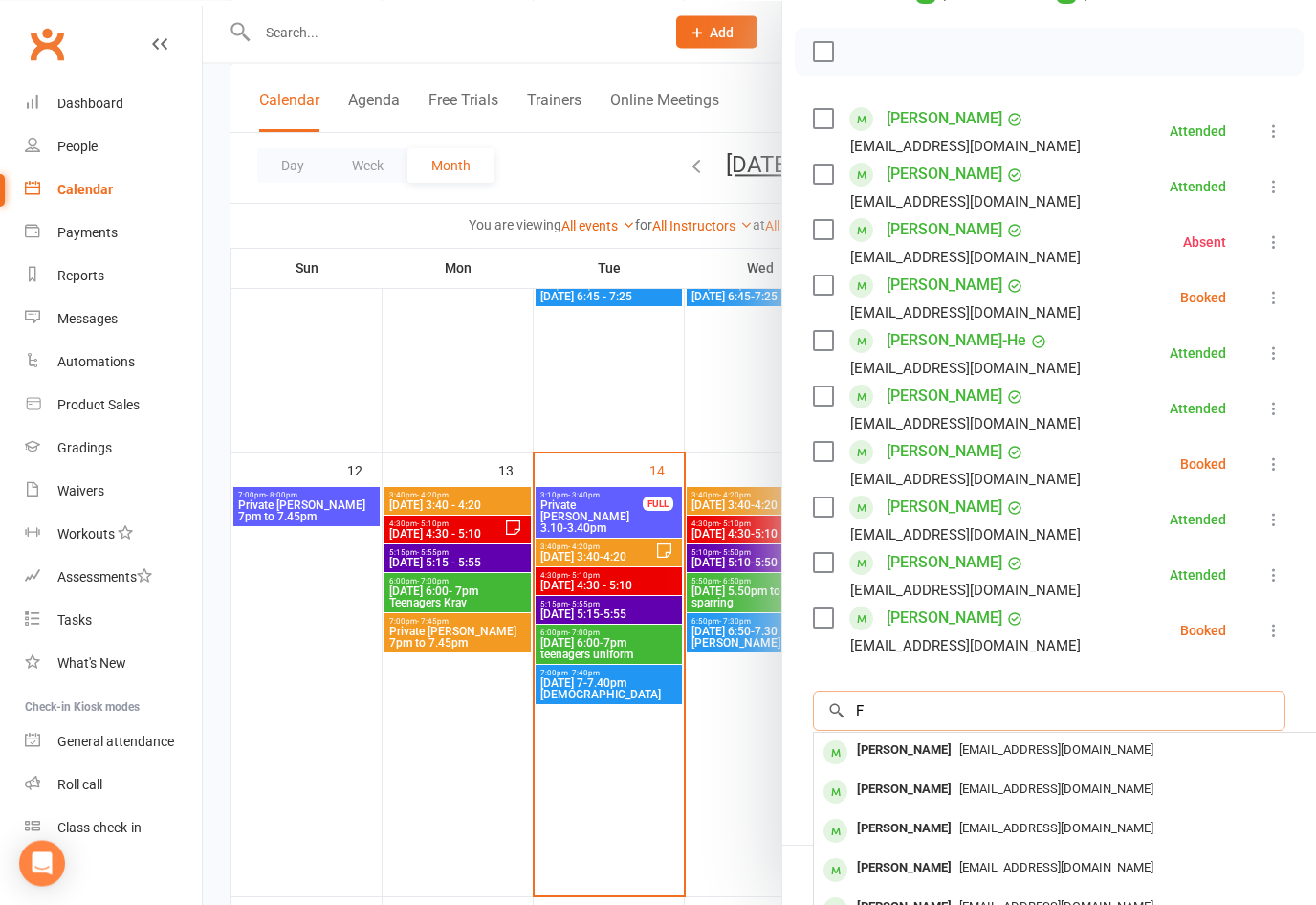
scroll to position [839, 0]
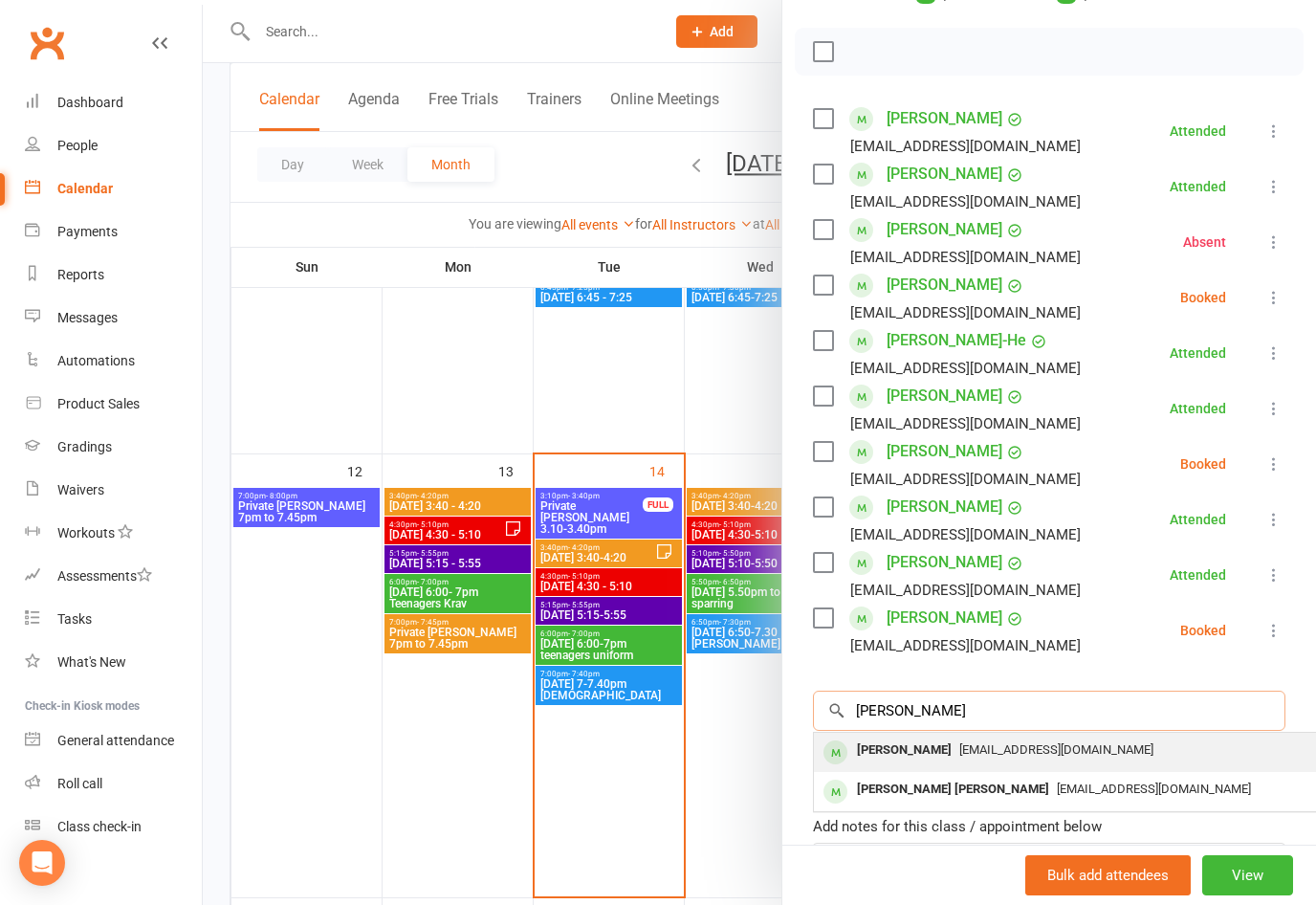
type input "[PERSON_NAME]"
click at [1055, 749] on span "[EMAIL_ADDRESS][DOMAIN_NAME]" at bounding box center [1056, 749] width 194 height 14
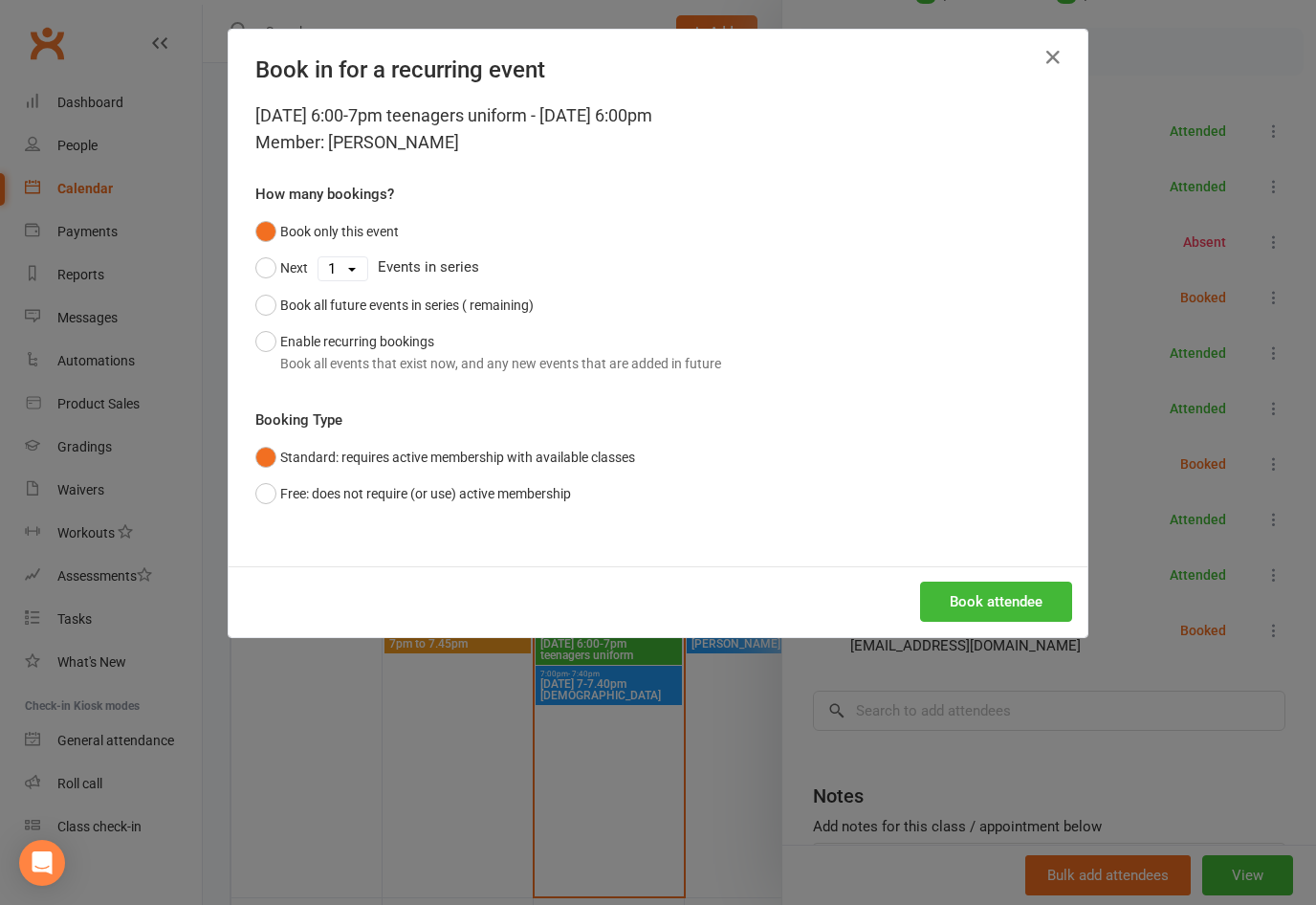
scroll to position [840, 0]
click at [997, 586] on button "Book attendee" at bounding box center [997, 602] width 152 height 40
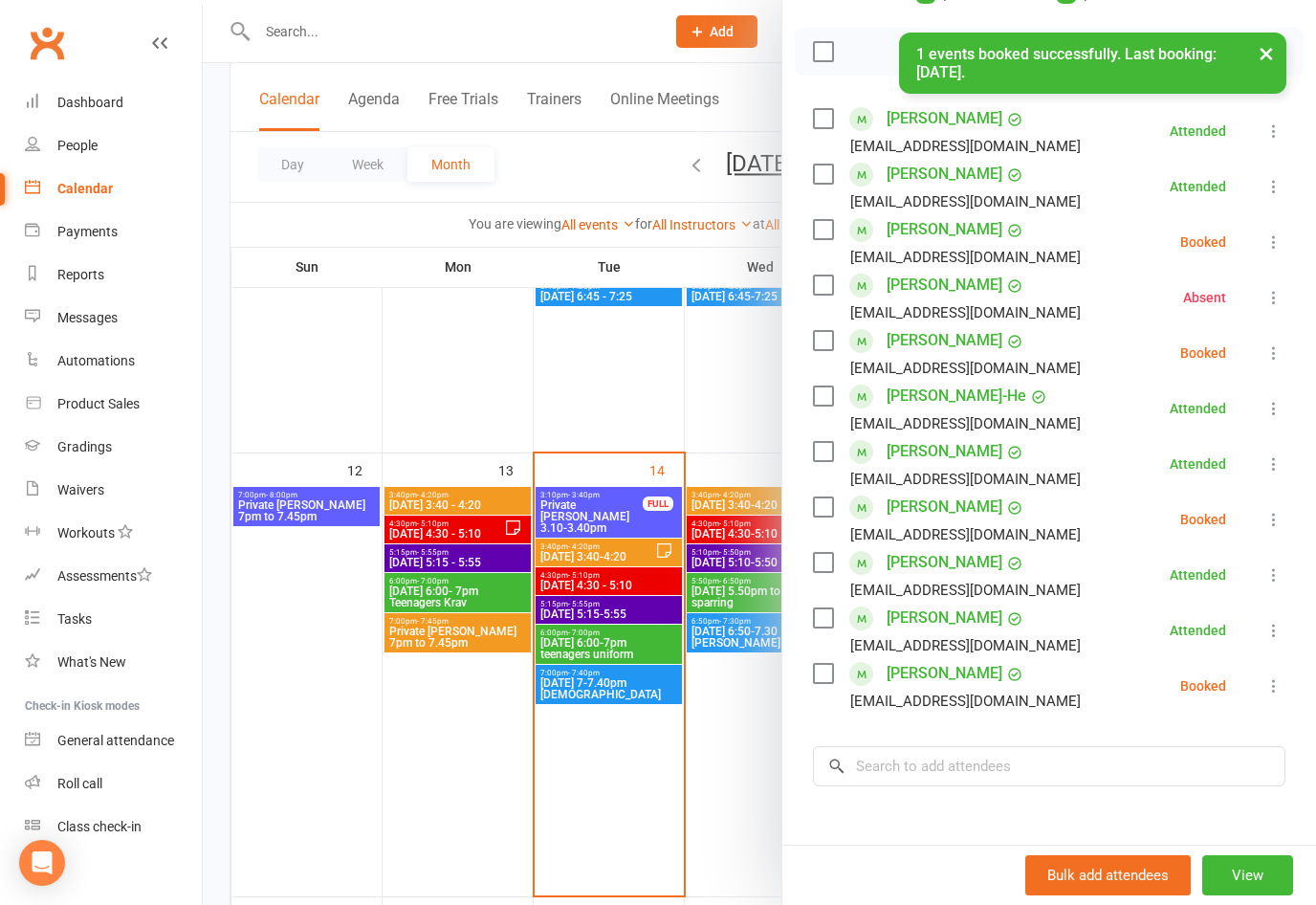
click at [1265, 250] on icon at bounding box center [1275, 242] width 19 height 19
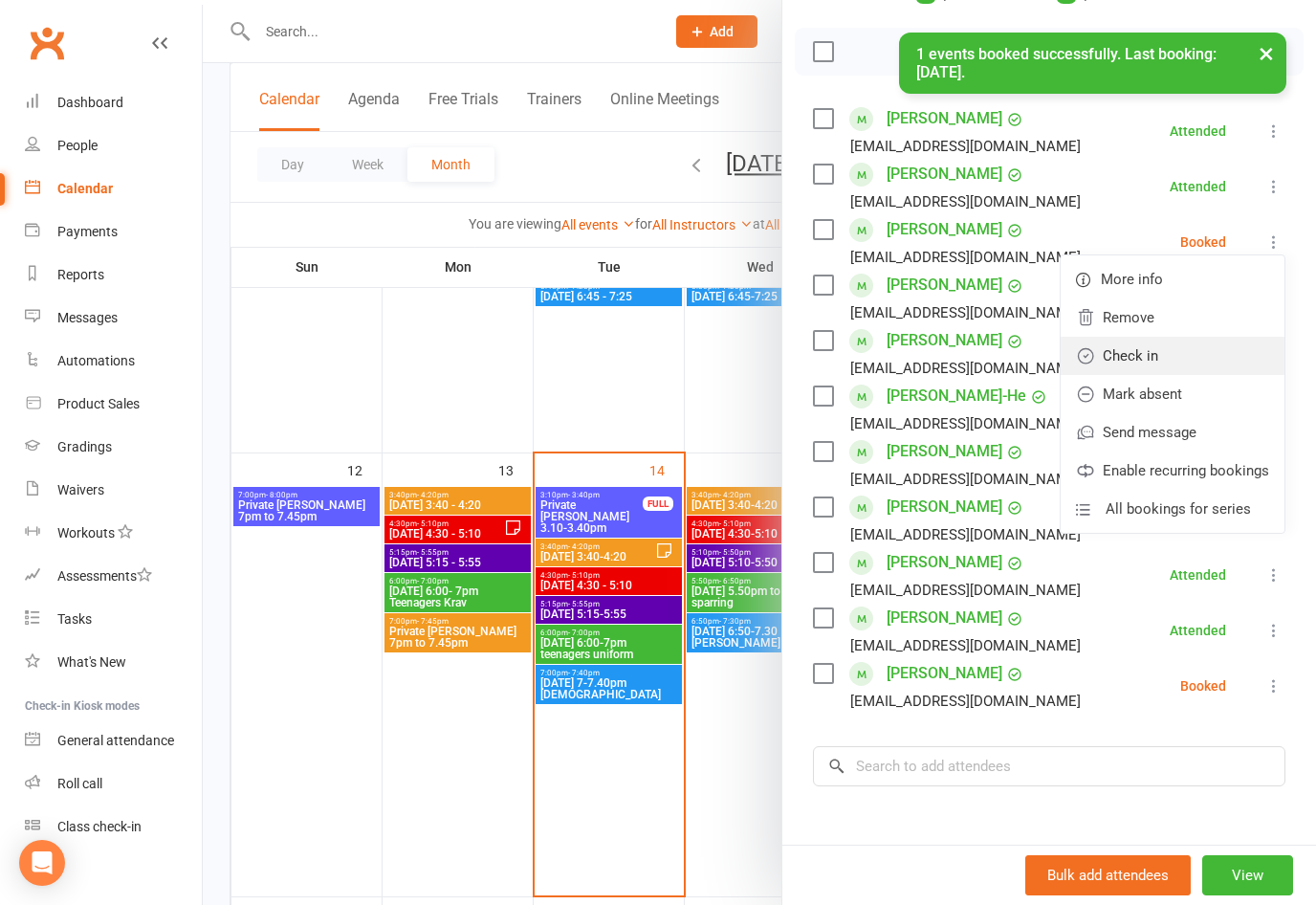
click at [1149, 362] on link "Check in" at bounding box center [1173, 356] width 224 height 38
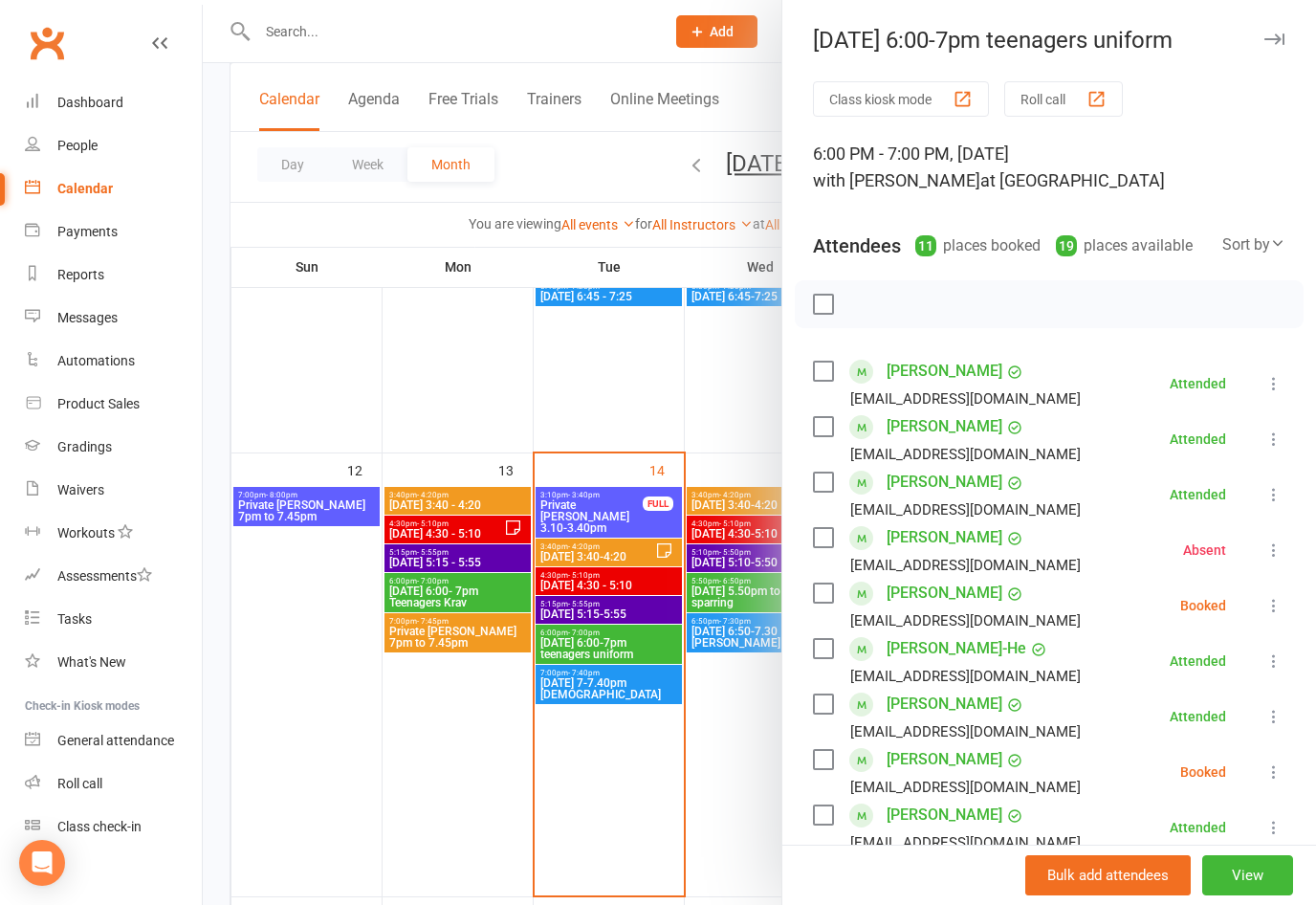
scroll to position [0, 0]
click at [1273, 34] on icon "button" at bounding box center [1275, 39] width 20 height 12
